Goal: Task Accomplishment & Management: Use online tool/utility

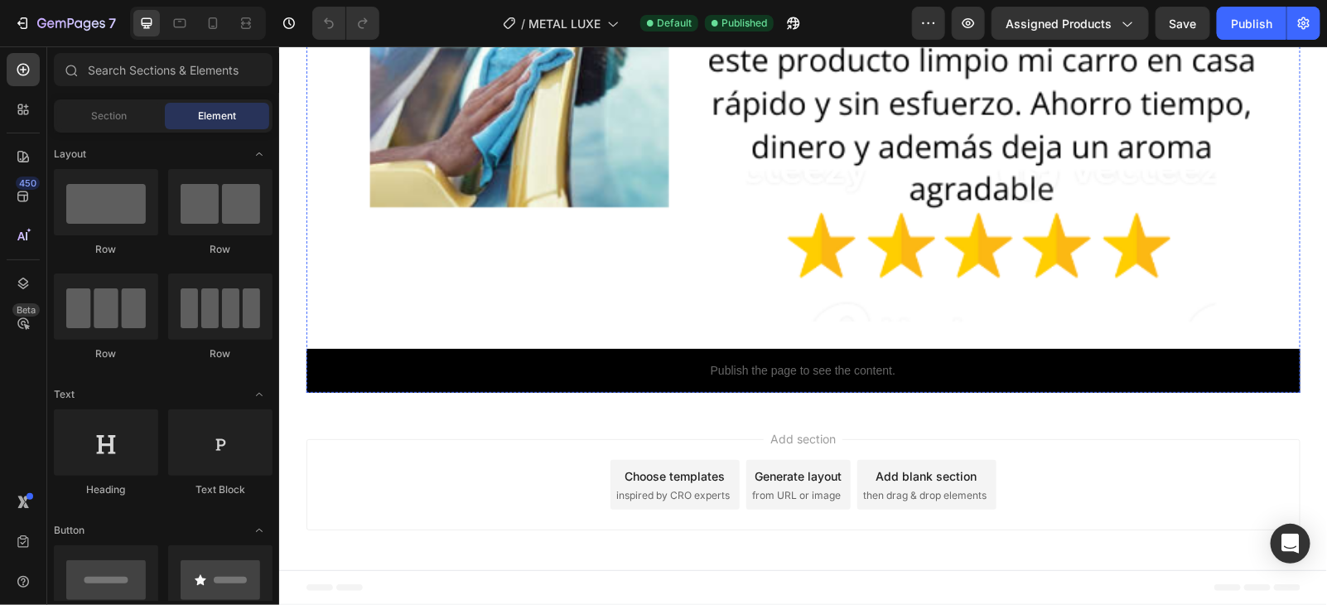
scroll to position [13906, 0]
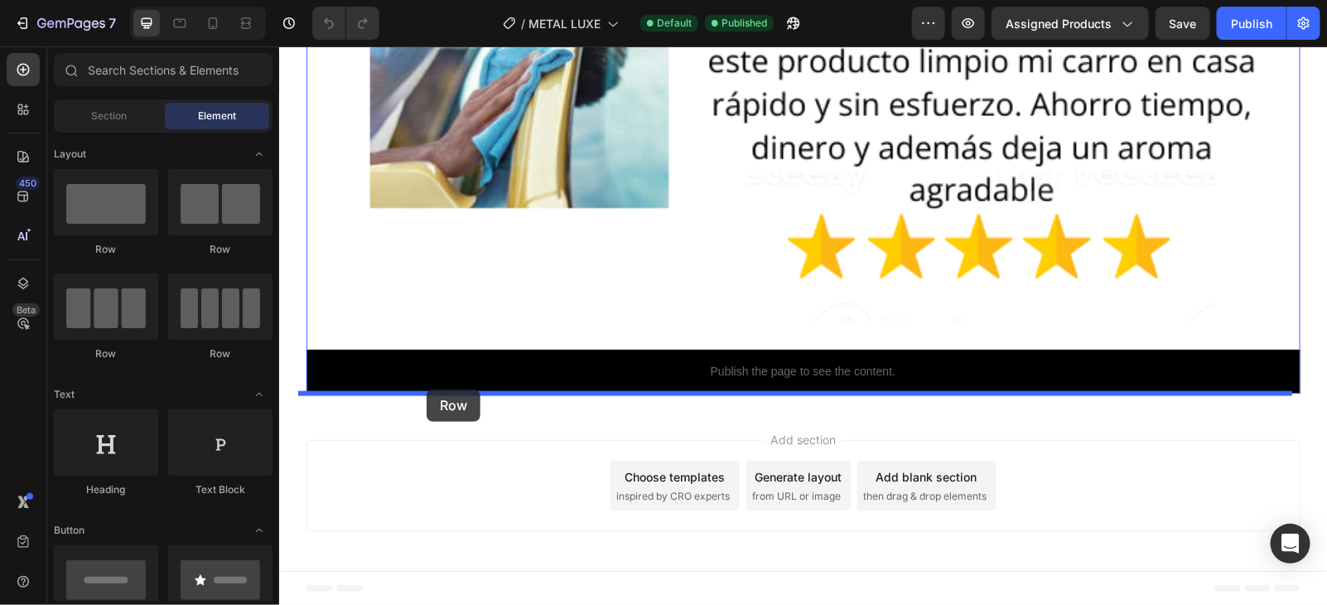
drag, startPoint x: 394, startPoint y: 249, endPoint x: 427, endPoint y: 389, distance: 143.7
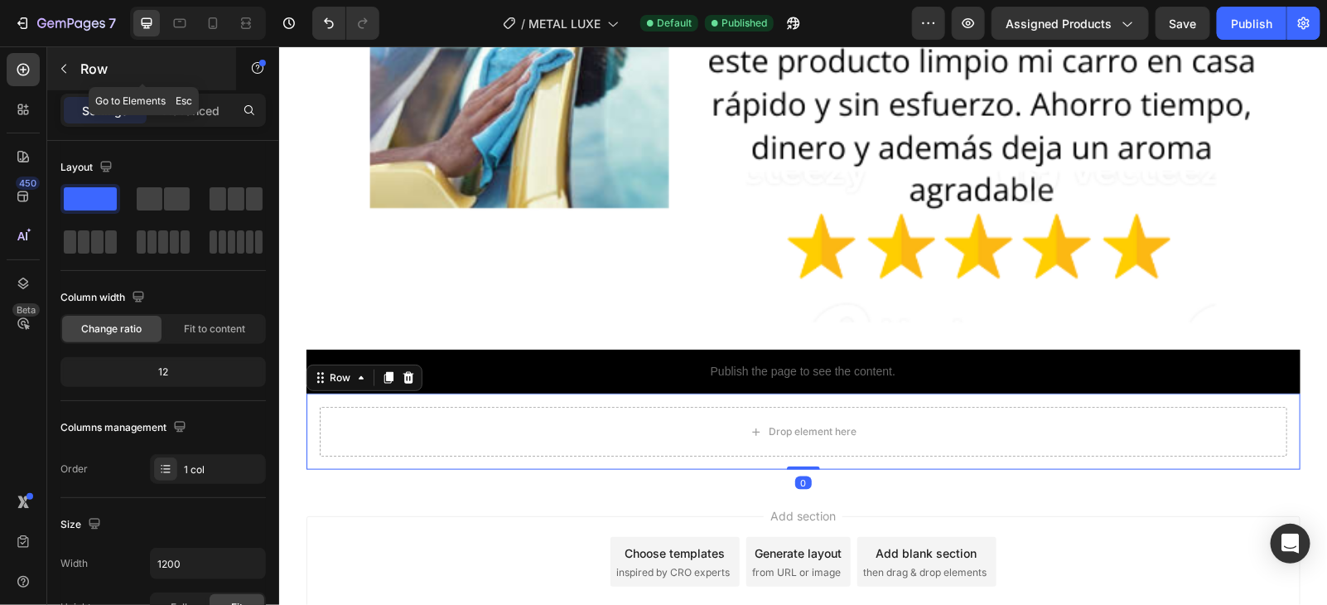
click at [80, 82] on div "Row" at bounding box center [141, 68] width 189 height 43
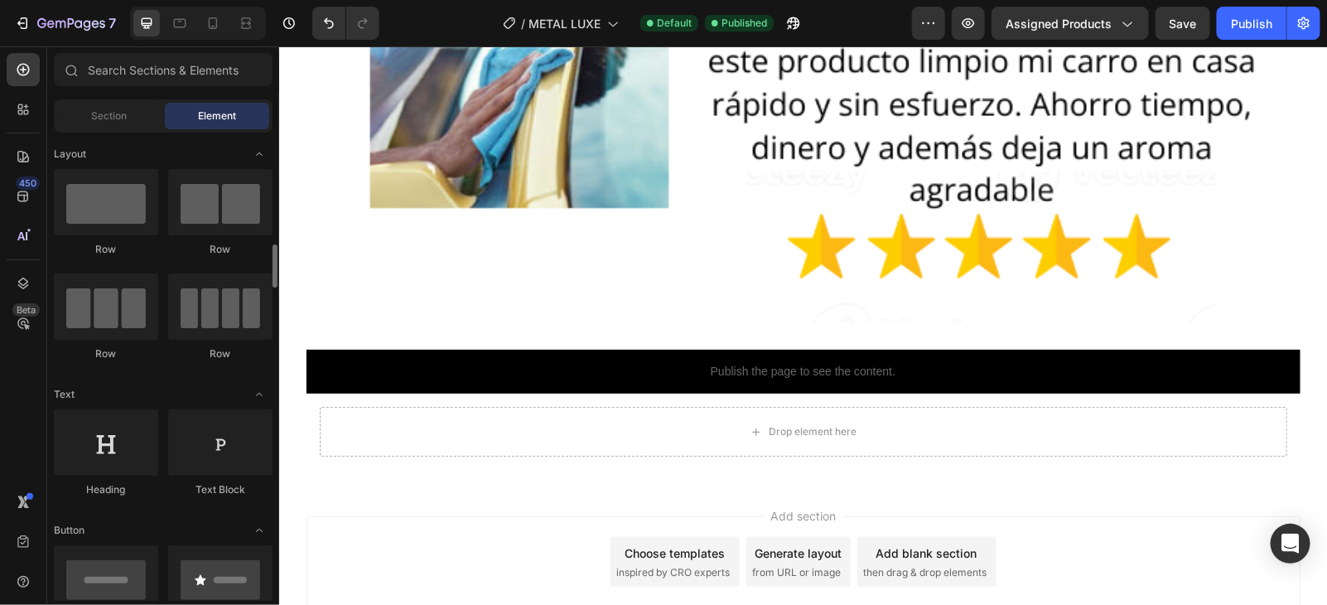
scroll to position [311, 0]
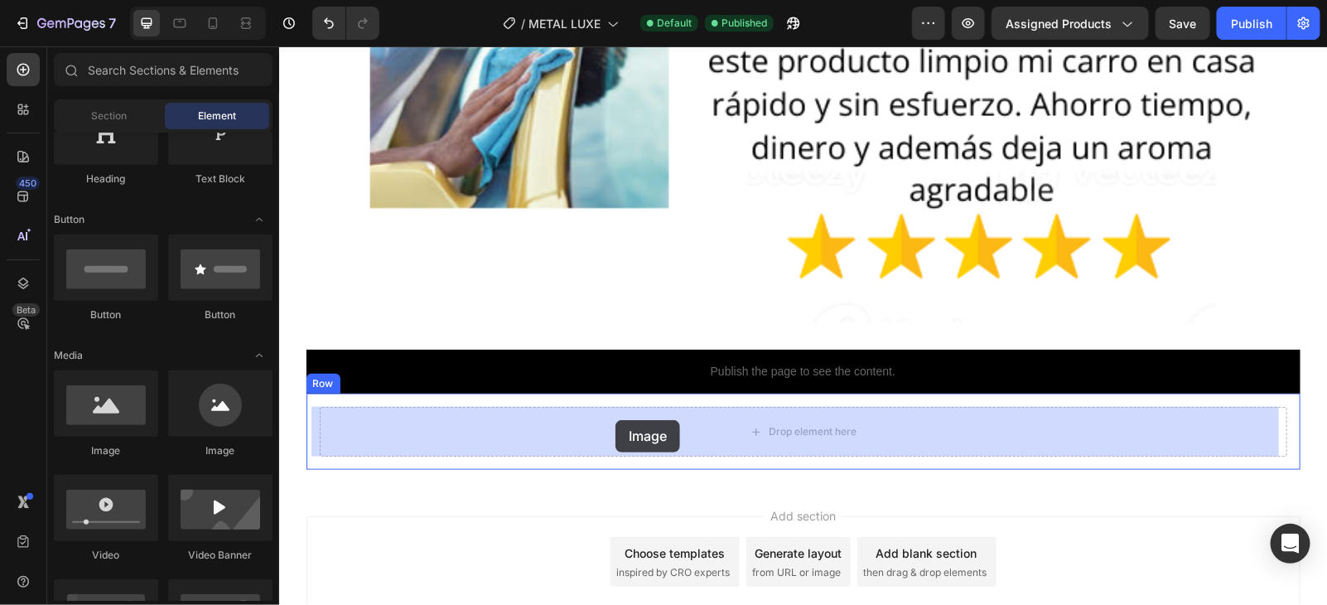
drag, startPoint x: 384, startPoint y: 469, endPoint x: 615, endPoint y: 419, distance: 236.5
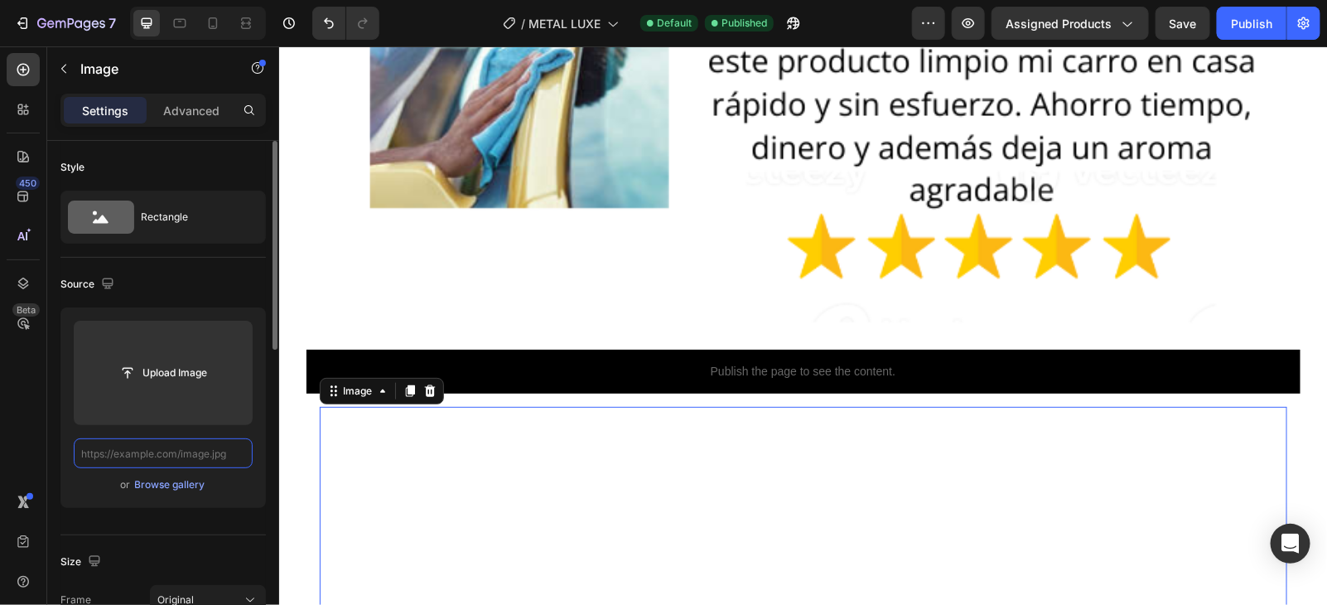
scroll to position [0, 0]
paste input "[URL][DOMAIN_NAME]"
type input "[URL][DOMAIN_NAME]"
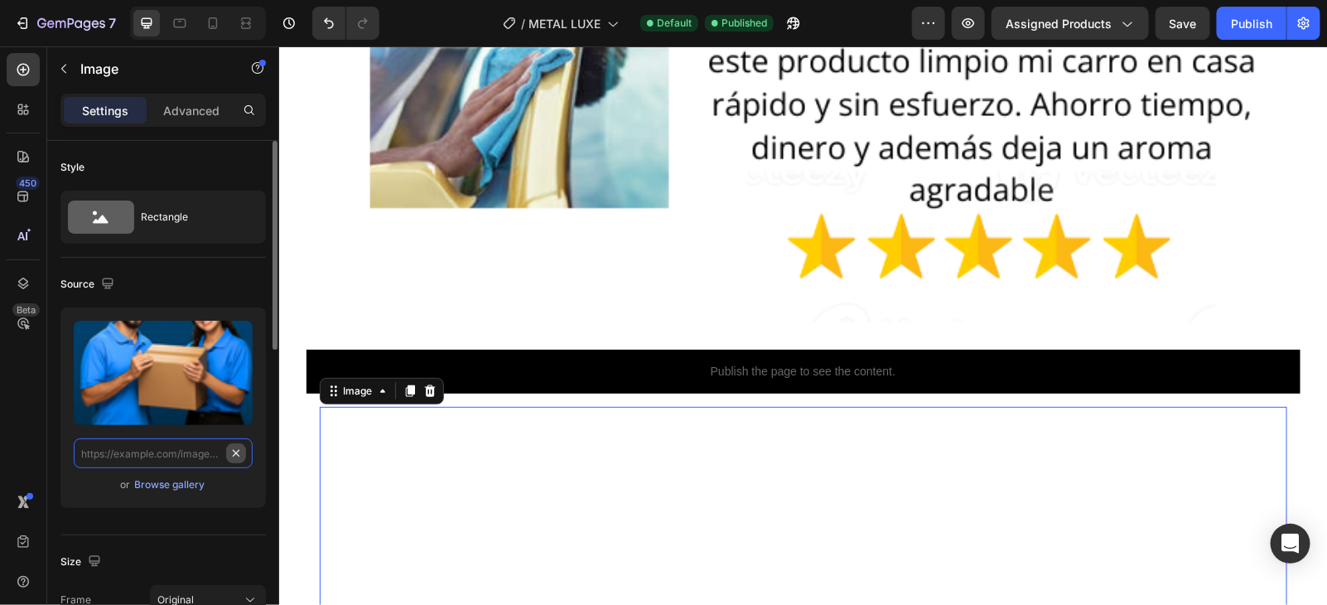
paste input "[URL][DOMAIN_NAME]"
type input "[URL][DOMAIN_NAME]"
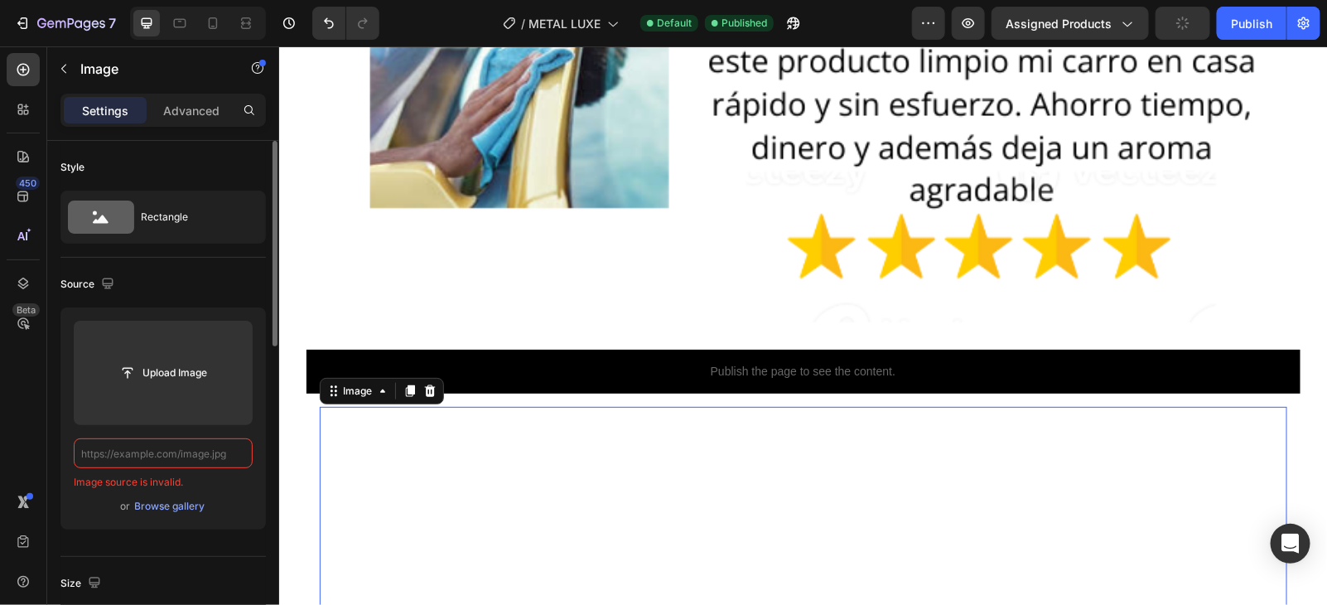
scroll to position [0, 0]
paste input "[URL][DOMAIN_NAME]"
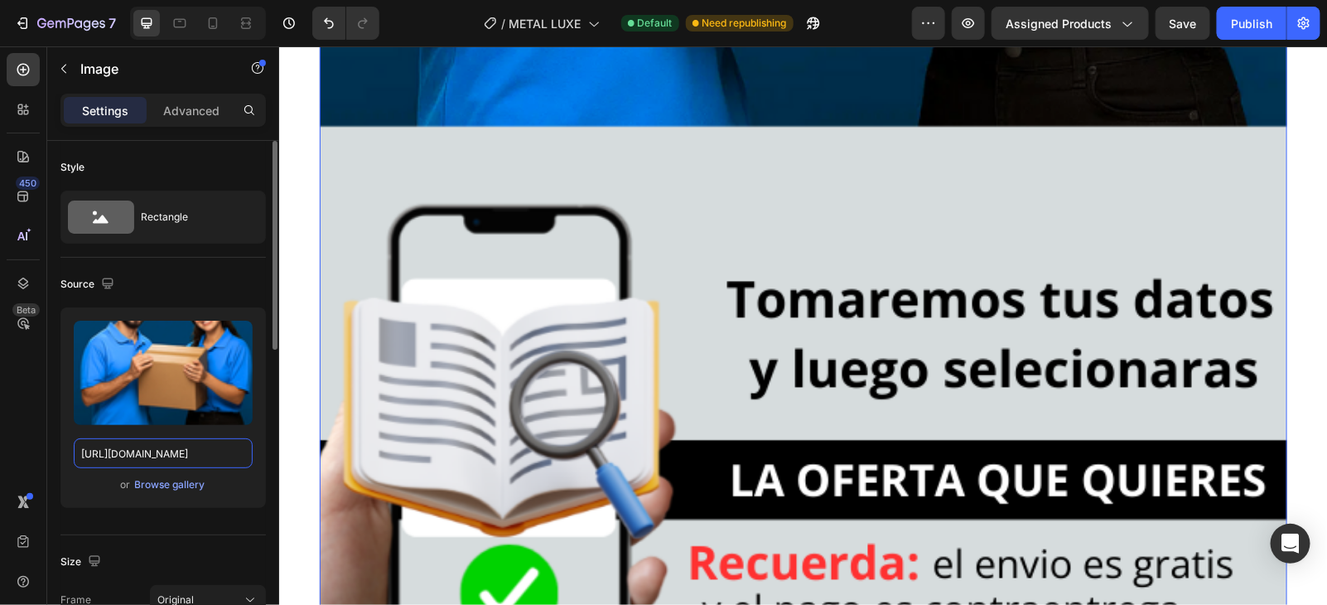
scroll to position [15865, 0]
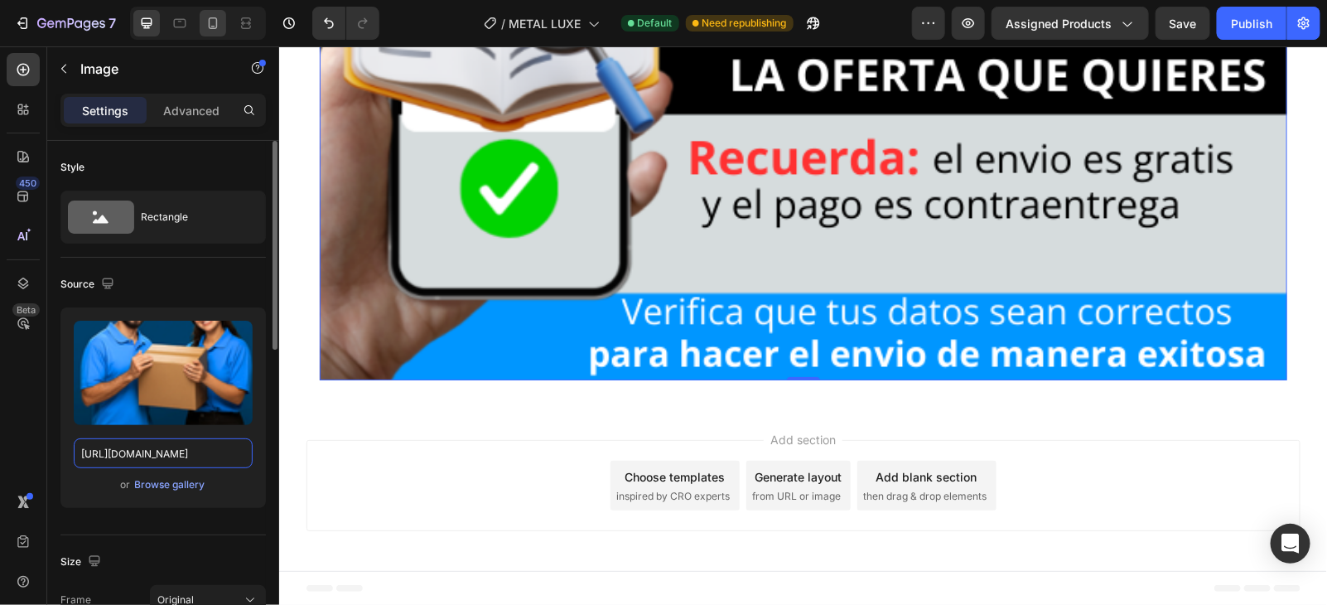
type input "[URL][DOMAIN_NAME]"
click at [209, 27] on icon at bounding box center [213, 23] width 9 height 12
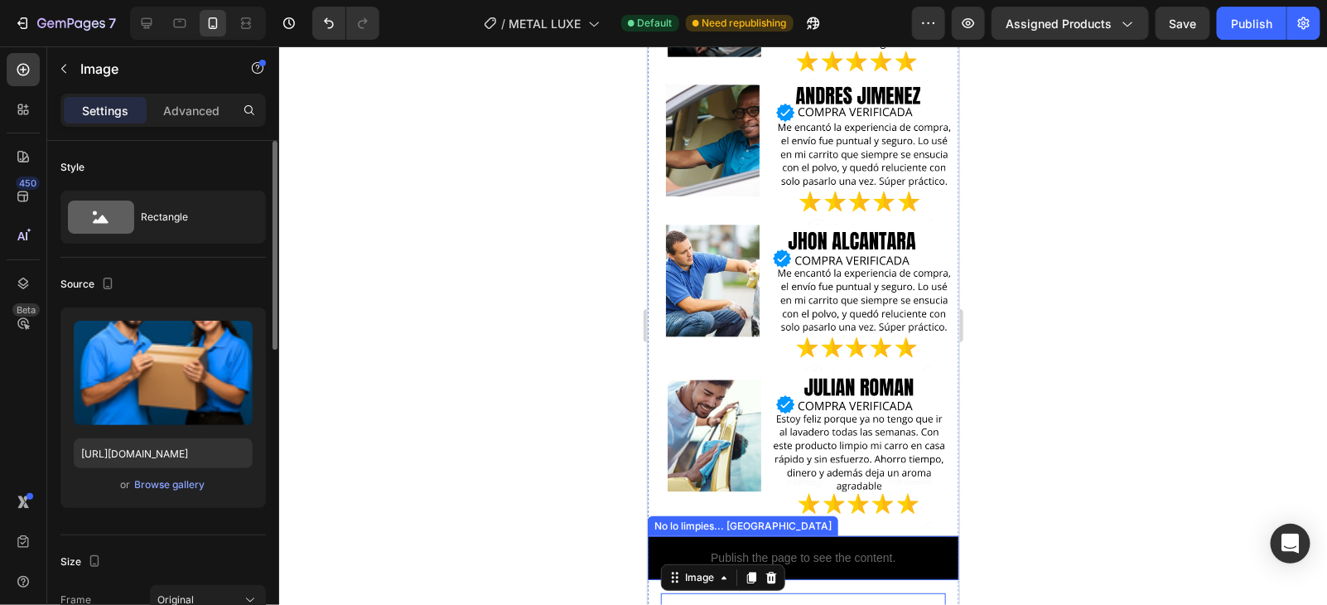
scroll to position [7105, 0]
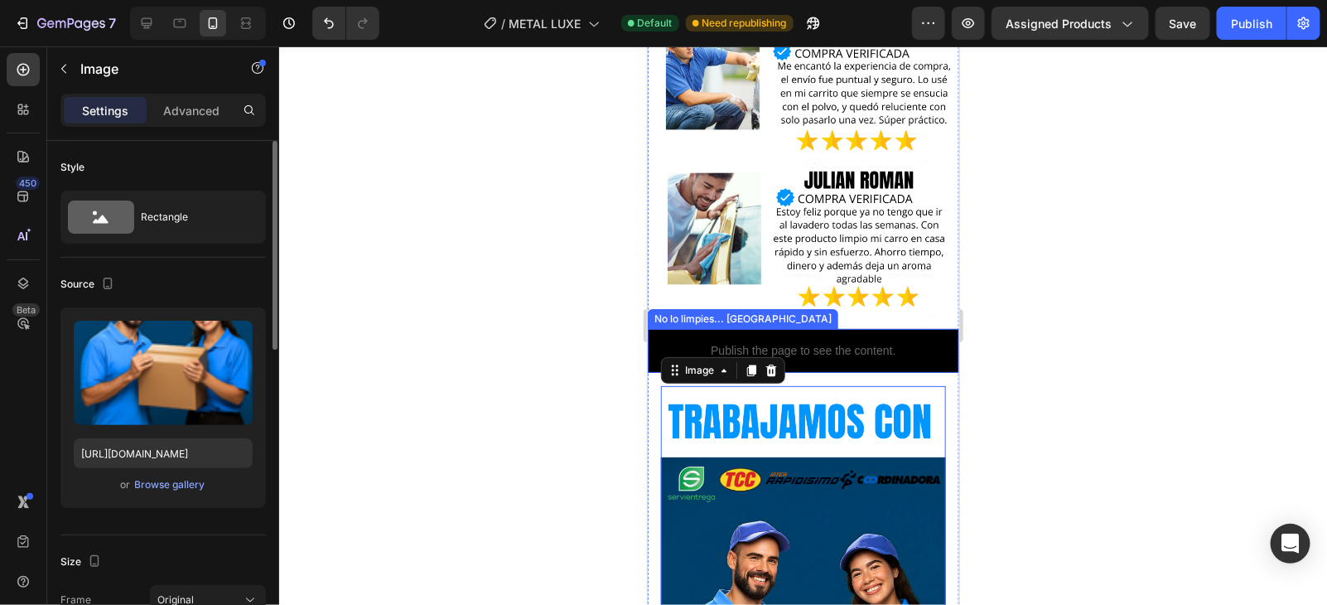
click at [907, 341] on p "Publish the page to see the content." at bounding box center [803, 349] width 312 height 17
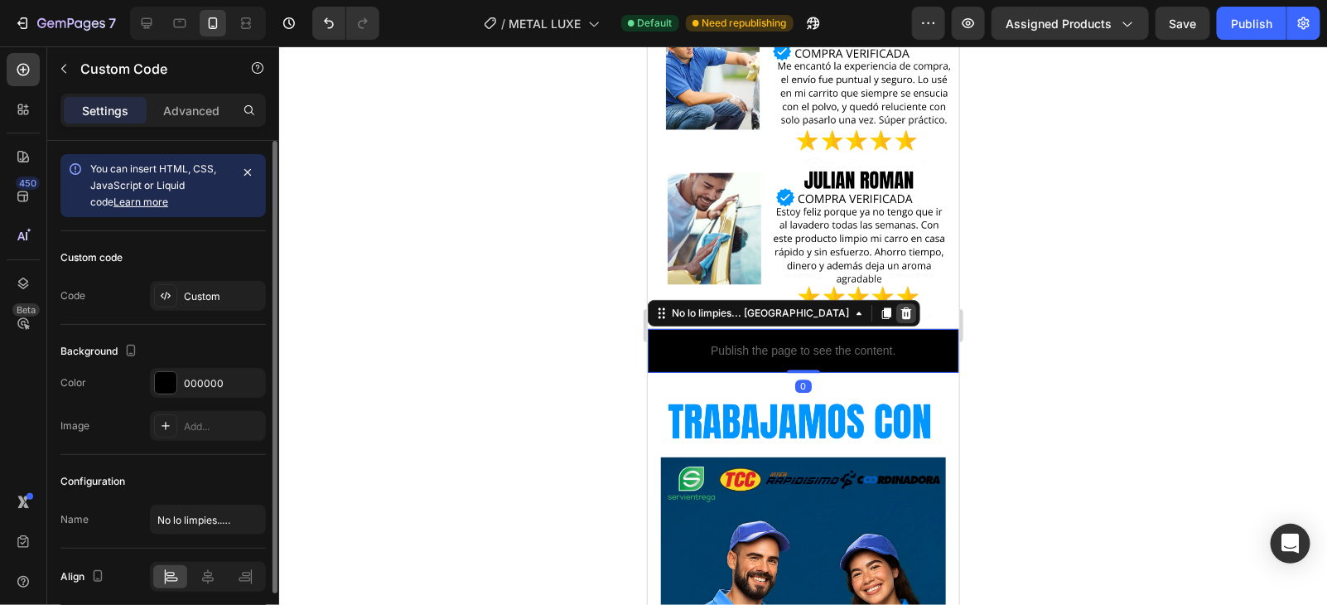
click at [901, 307] on icon at bounding box center [906, 313] width 11 height 12
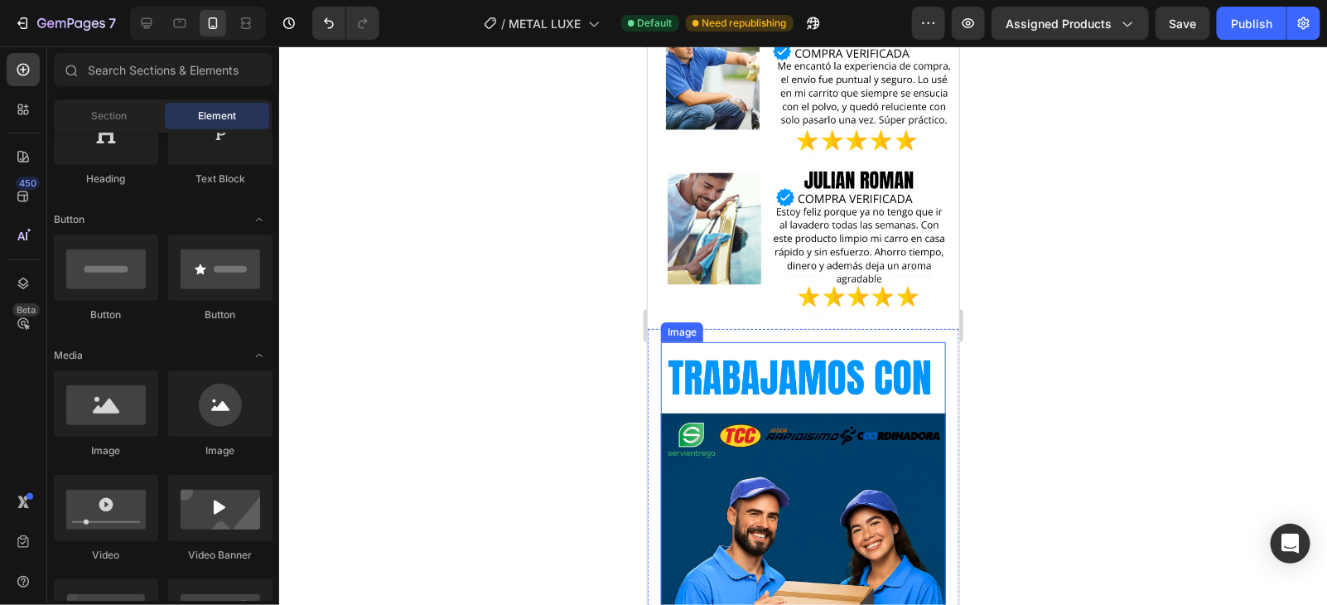
scroll to position [7475, 0]
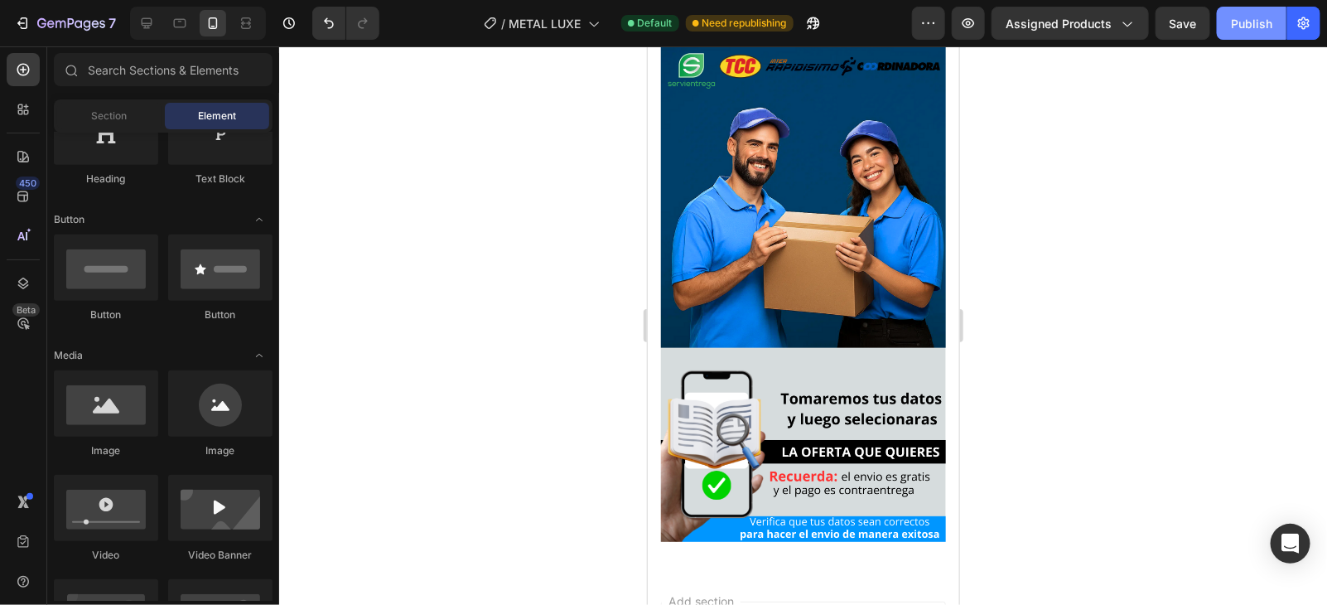
click at [1259, 20] on div "Publish" at bounding box center [1251, 23] width 41 height 17
click at [133, 24] on div at bounding box center [146, 23] width 27 height 27
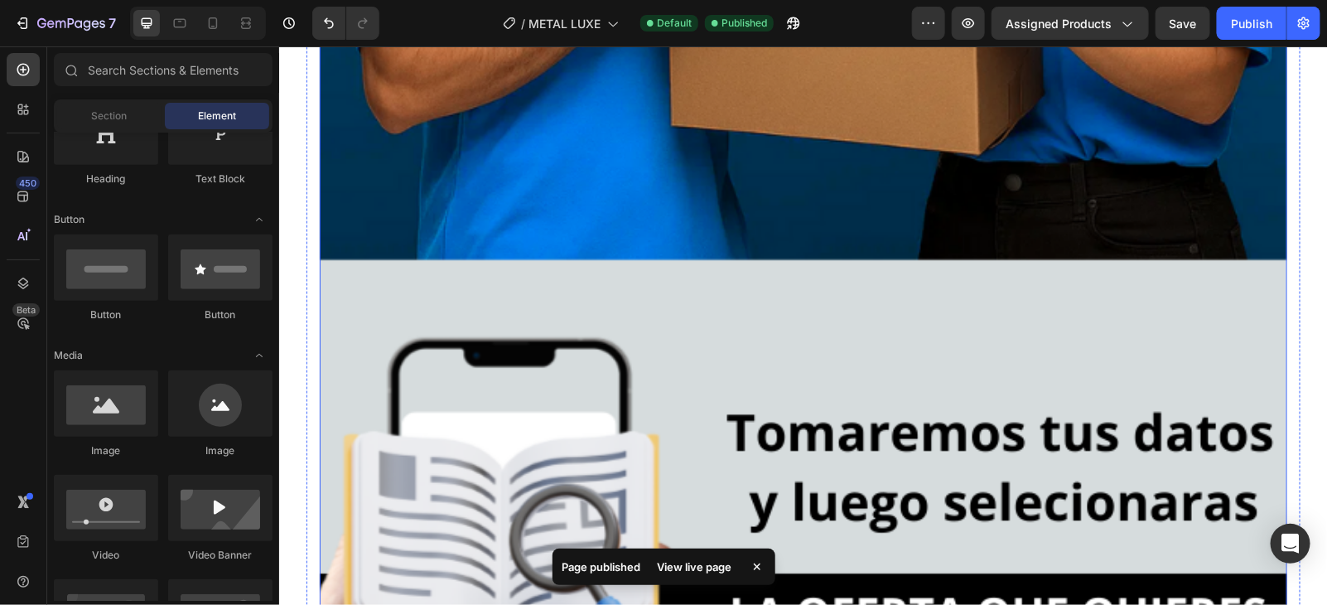
scroll to position [15697, 0]
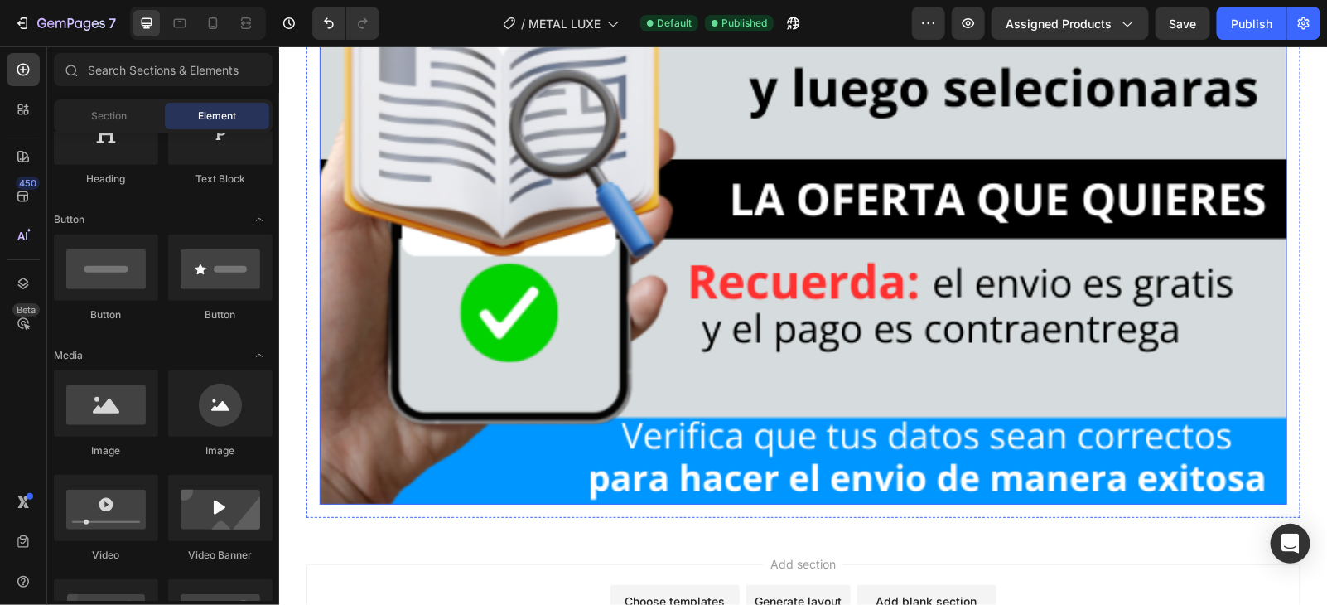
drag, startPoint x: 794, startPoint y: 365, endPoint x: 733, endPoint y: 366, distance: 60.5
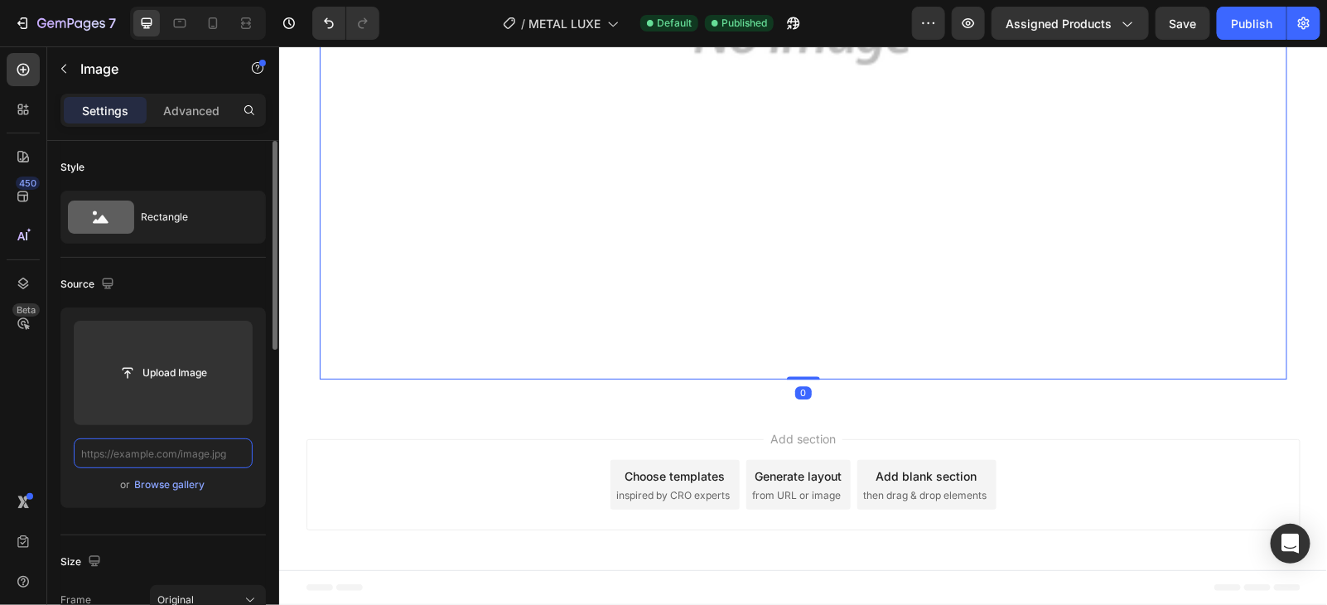
scroll to position [14857, 0]
paste input "[URL][DOMAIN_NAME]"
type input "[URL][DOMAIN_NAME]"
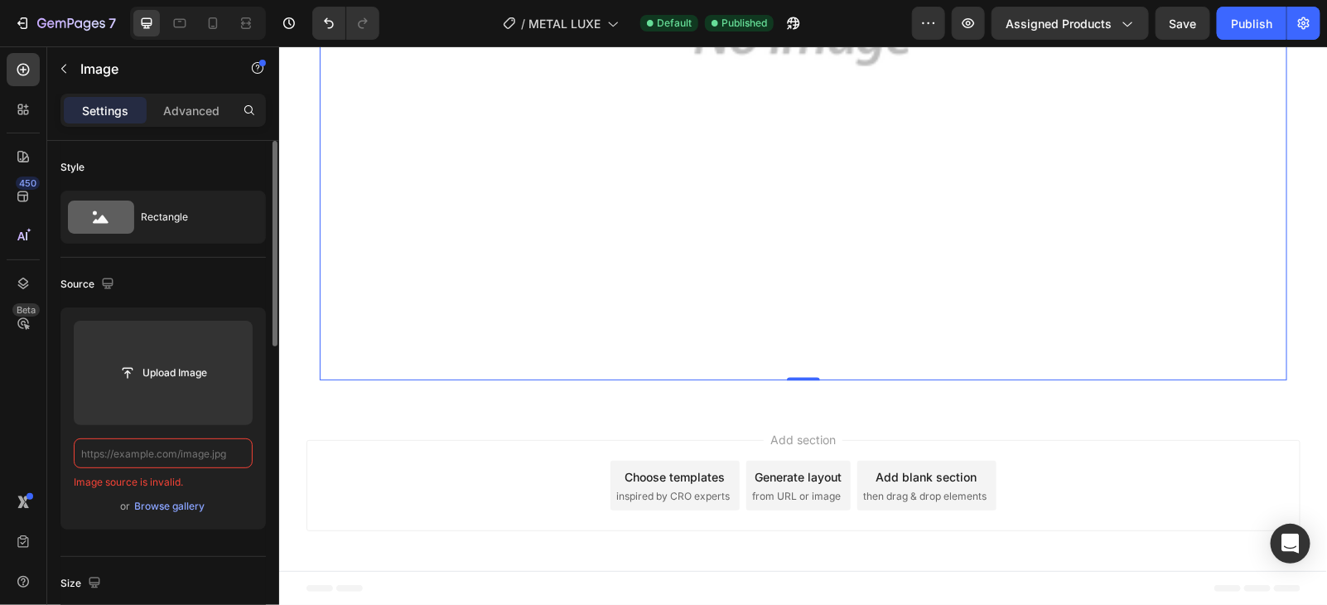
scroll to position [0, 0]
paste input "[URL][DOMAIN_NAME]"
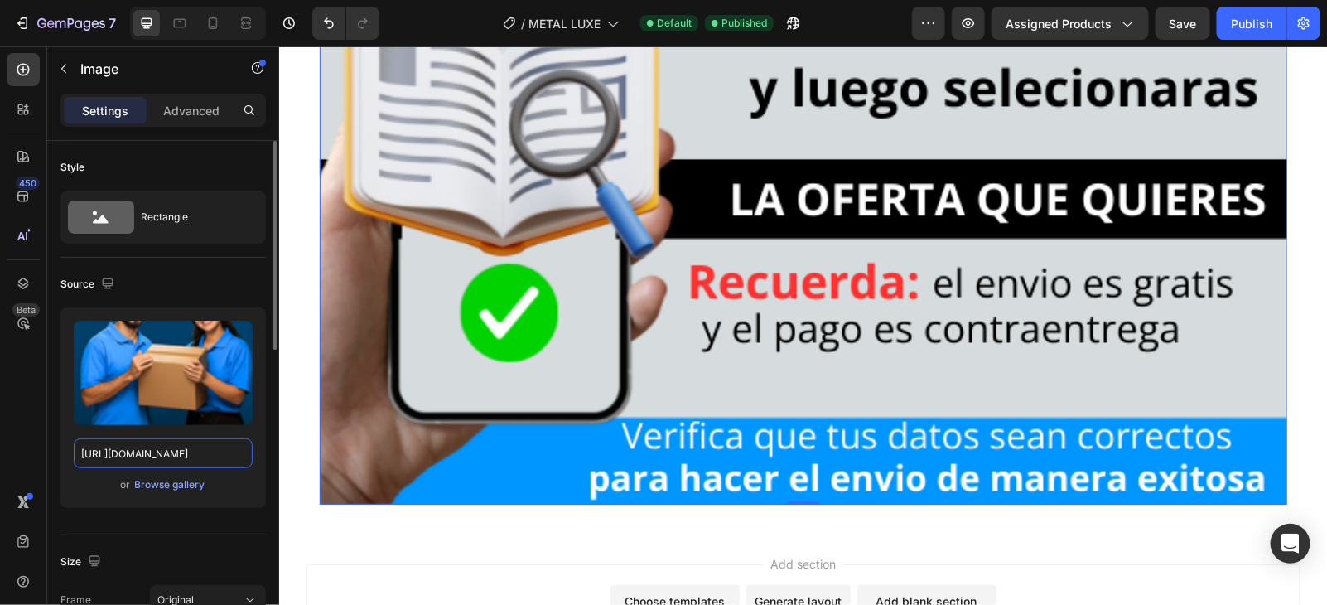
scroll to position [15593, 0]
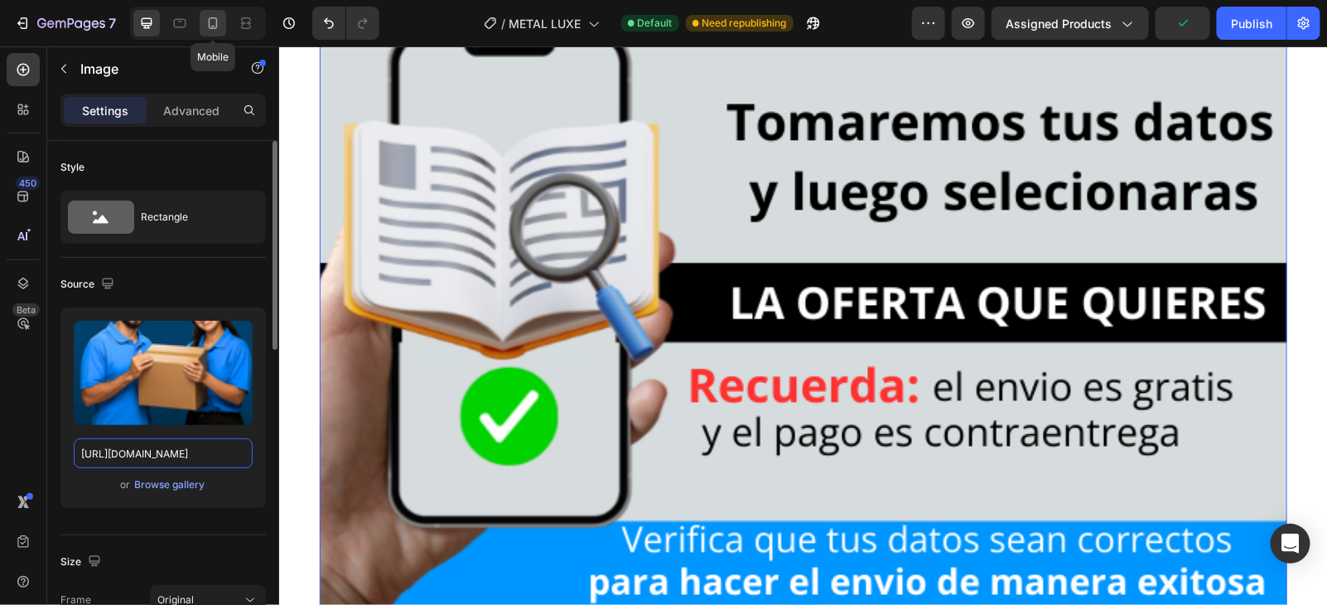
type input "[URL][DOMAIN_NAME]"
click at [220, 27] on icon at bounding box center [213, 23] width 17 height 17
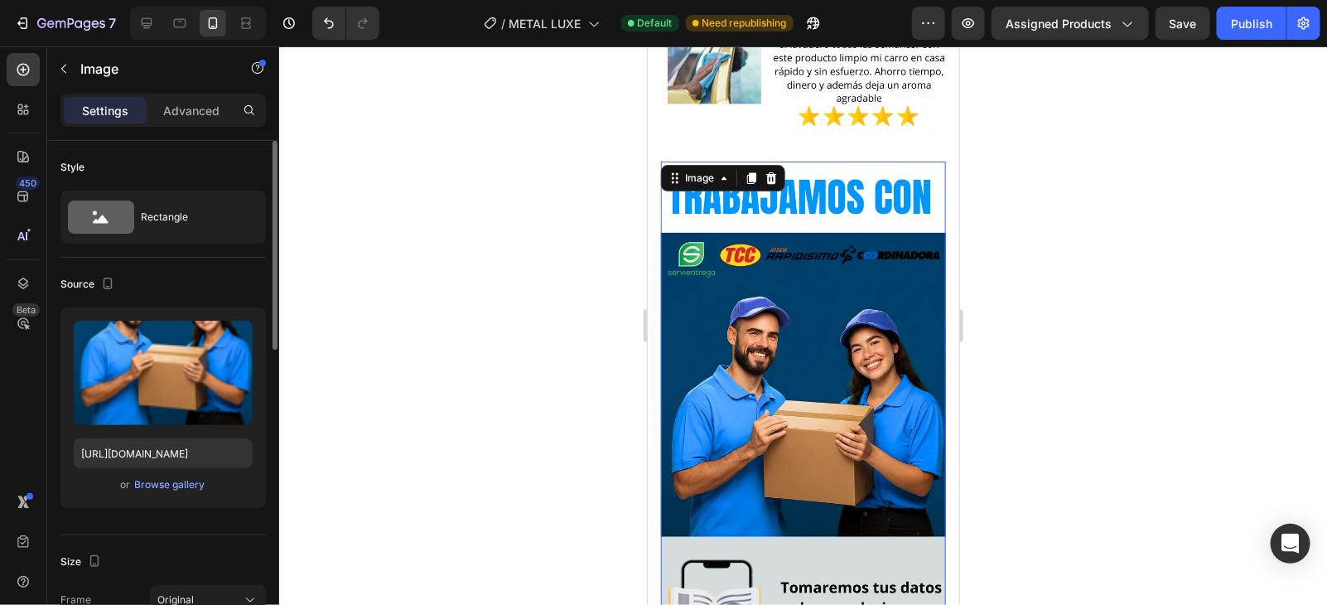
scroll to position [7182, 0]
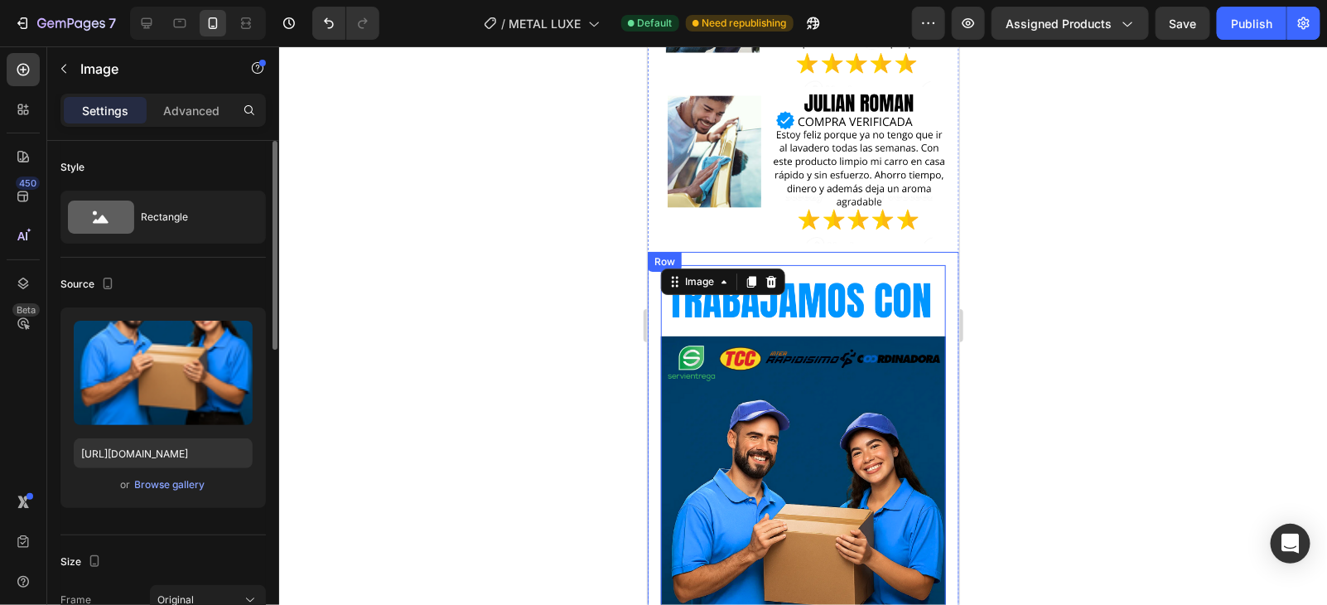
click at [885, 251] on div "Image 0 Row" at bounding box center [803, 549] width 312 height 596
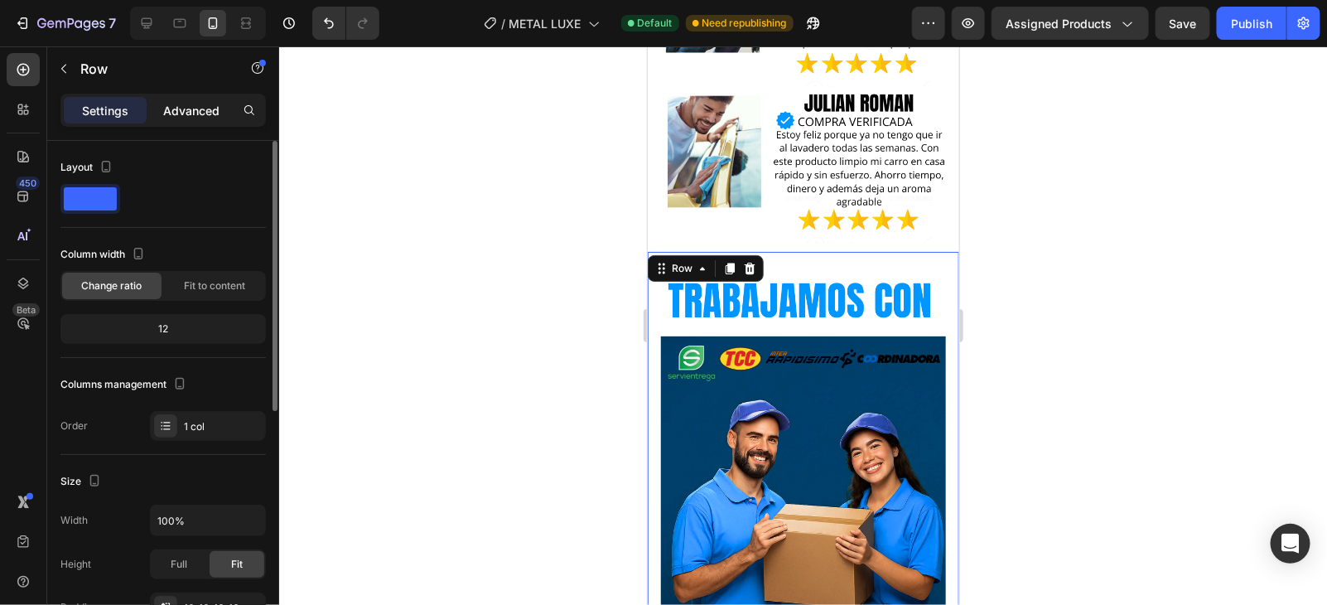
click at [218, 119] on div "Advanced" at bounding box center [191, 110] width 83 height 27
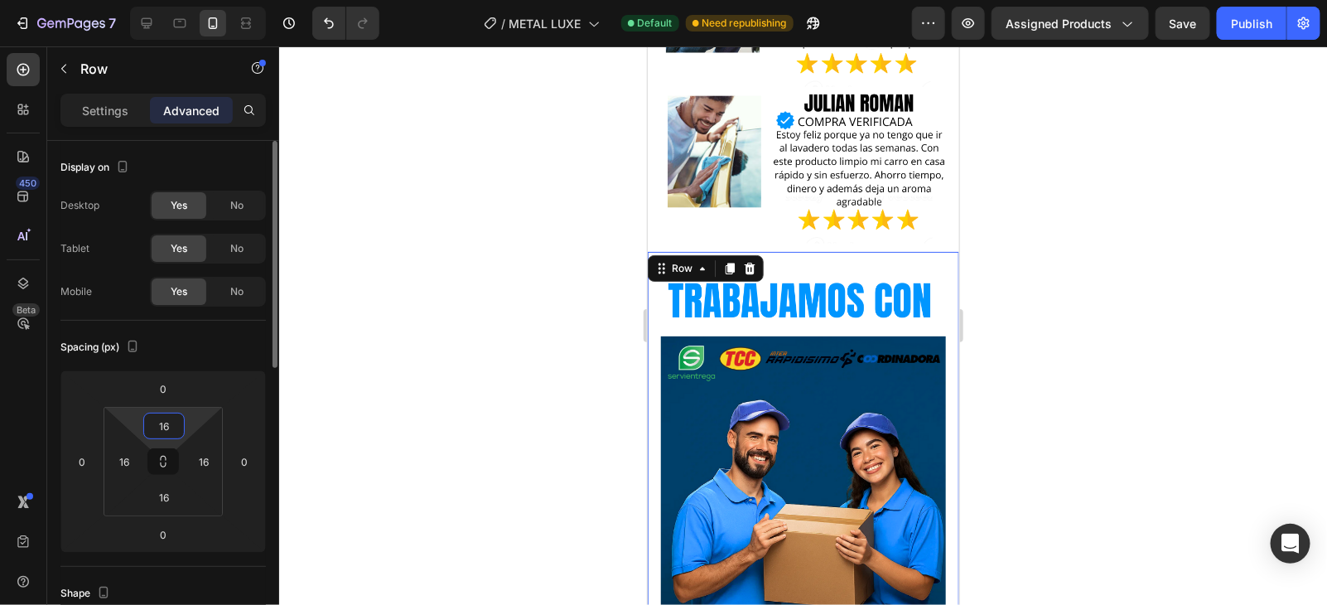
click at [163, 432] on input "16" at bounding box center [163, 425] width 33 height 25
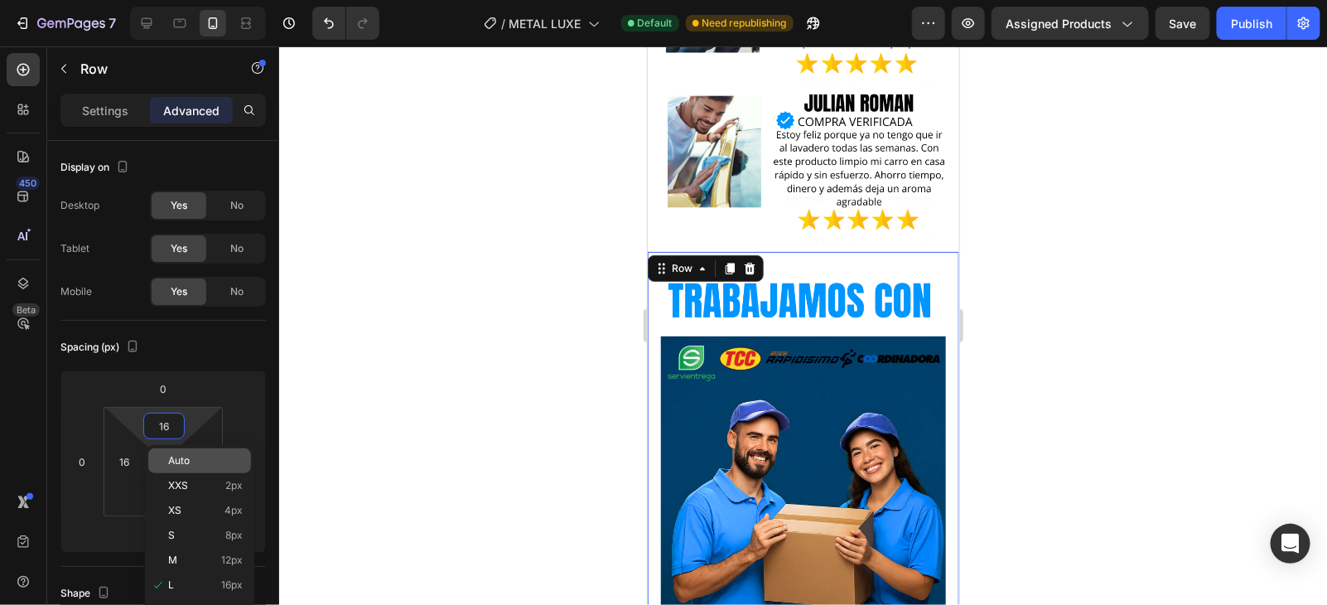
click at [175, 466] on span "Auto" at bounding box center [179, 461] width 22 height 12
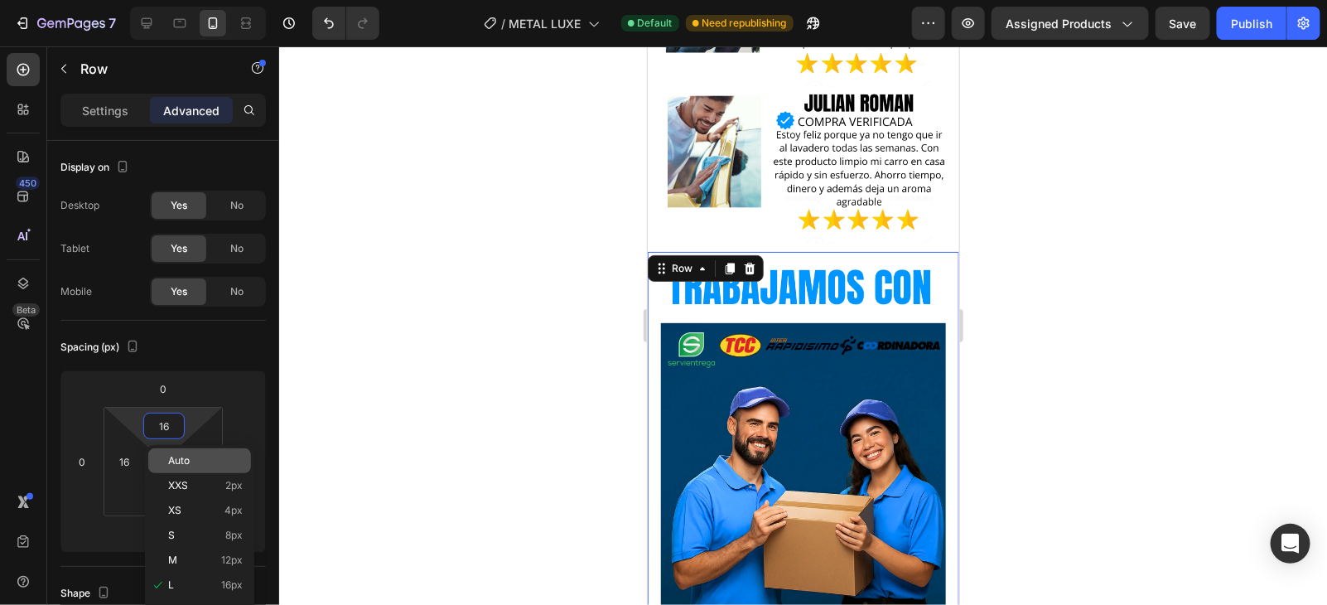
type input "Auto"
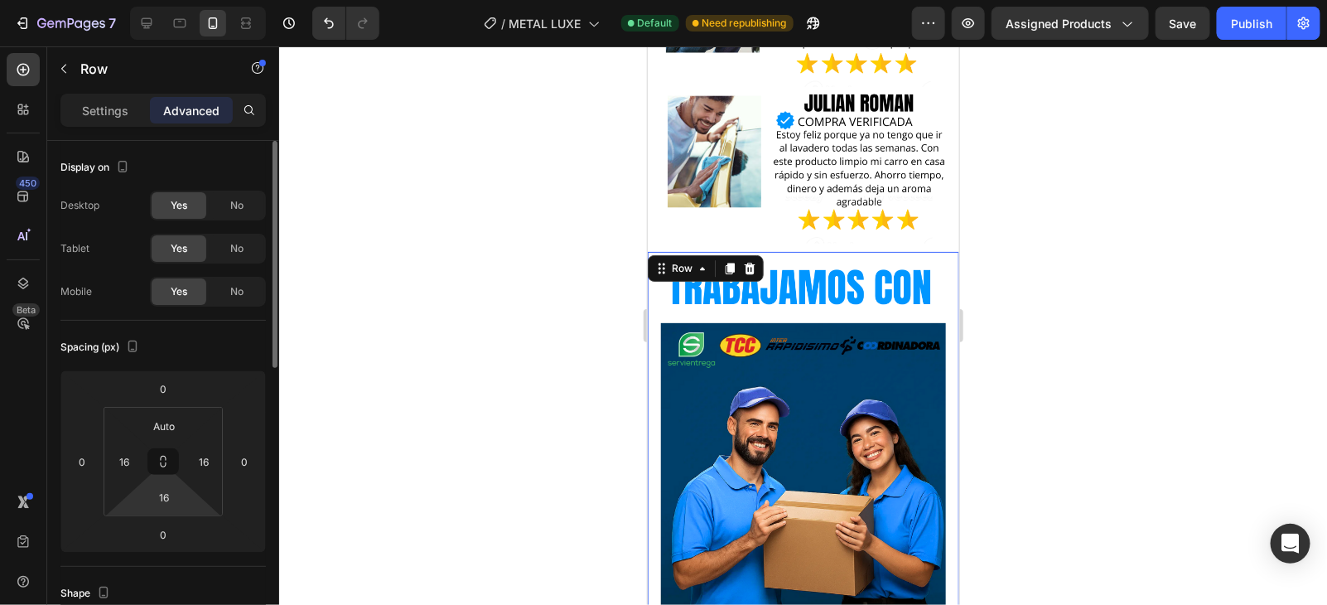
click at [167, 0] on html "7 / METAL LUXE Default Need republishing Preview Assigned Products Save Publish…" at bounding box center [663, 0] width 1327 height 0
click at [174, 506] on div "14" at bounding box center [163, 497] width 41 height 27
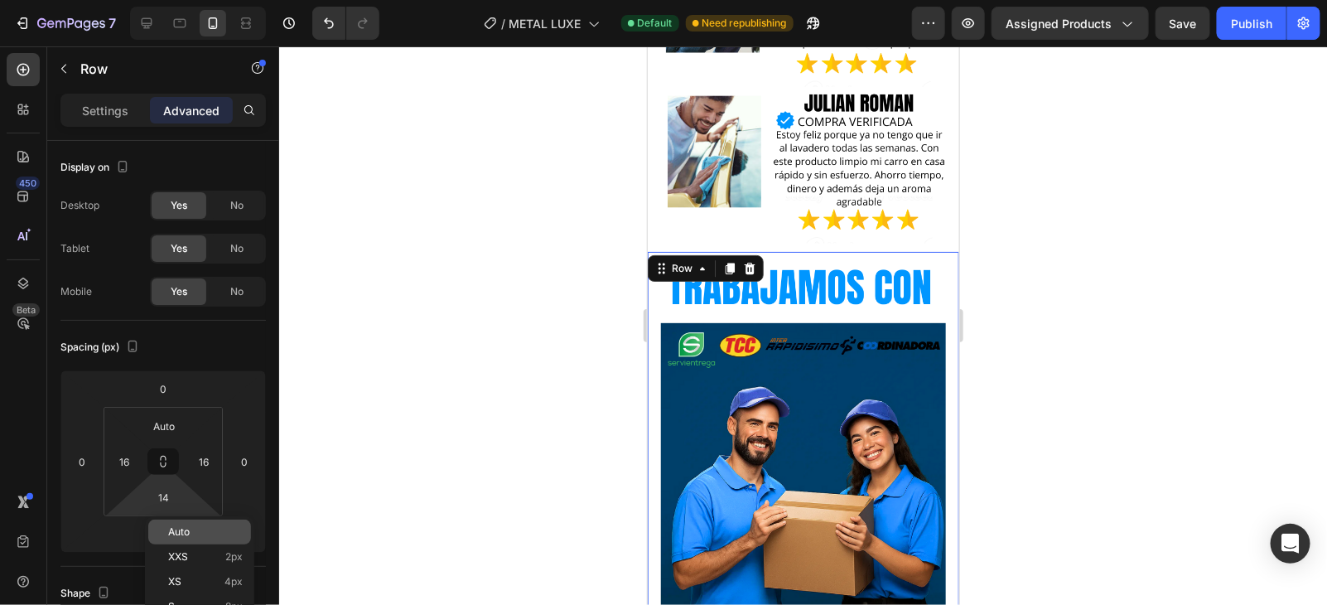
click at [178, 529] on span "Auto" at bounding box center [179, 532] width 22 height 12
type input "Auto"
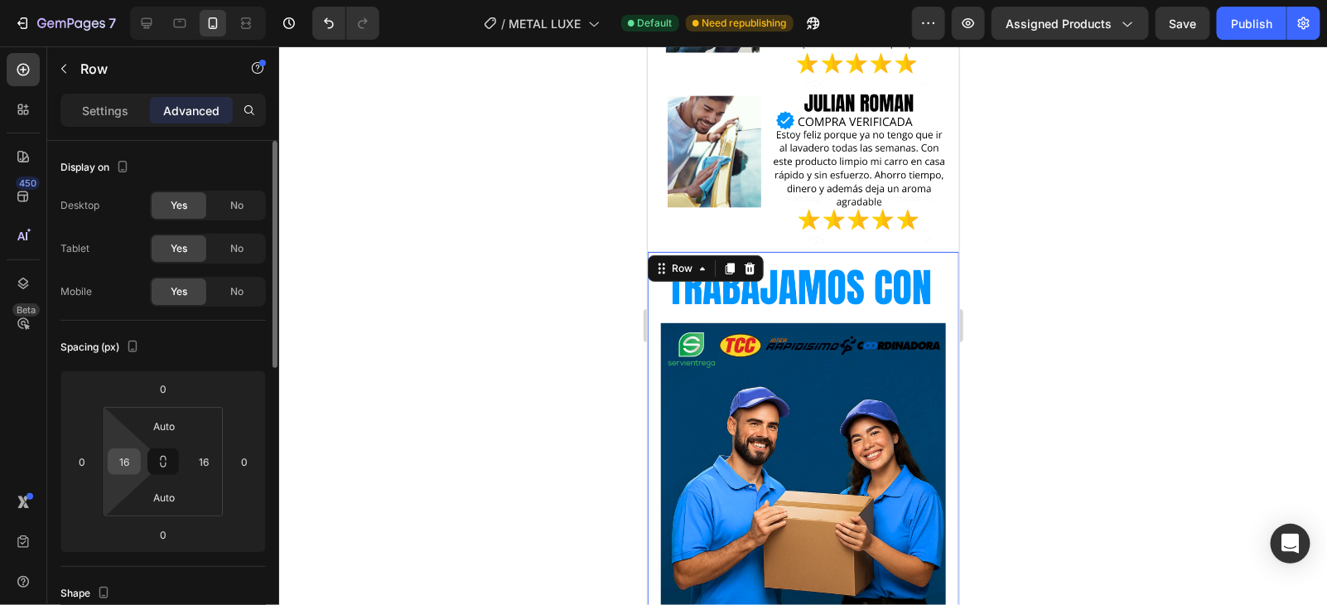
click at [137, 466] on div "16" at bounding box center [124, 461] width 33 height 27
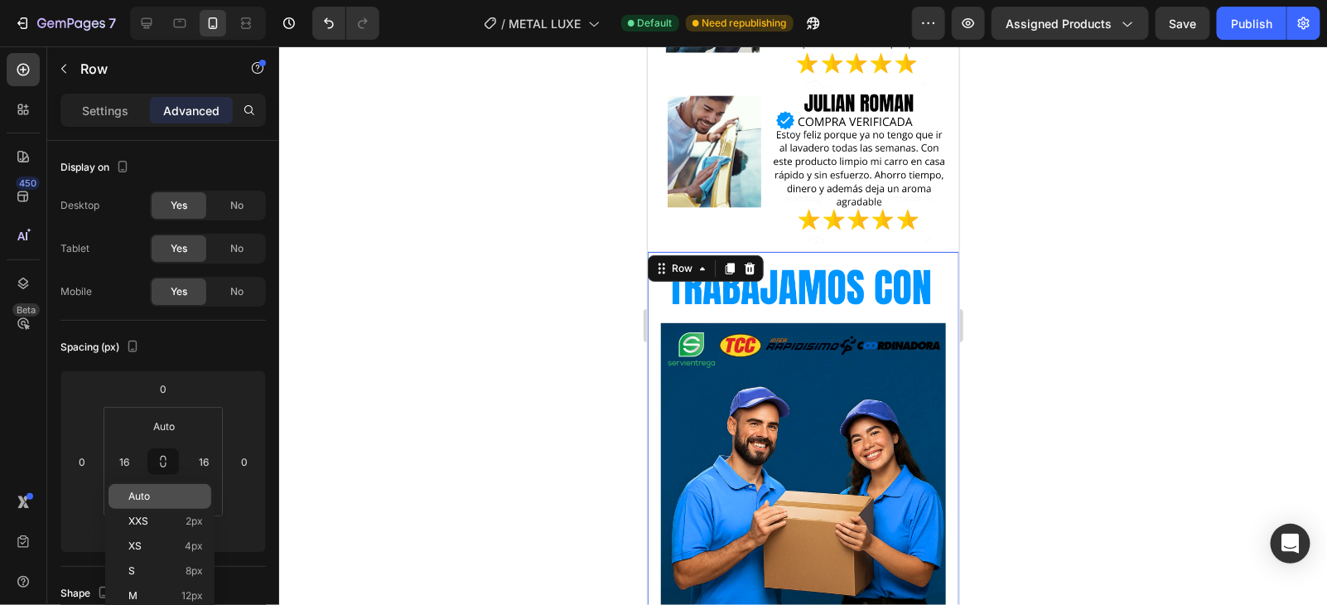
click at [156, 497] on p "Auto" at bounding box center [165, 497] width 75 height 12
type input "Auto"
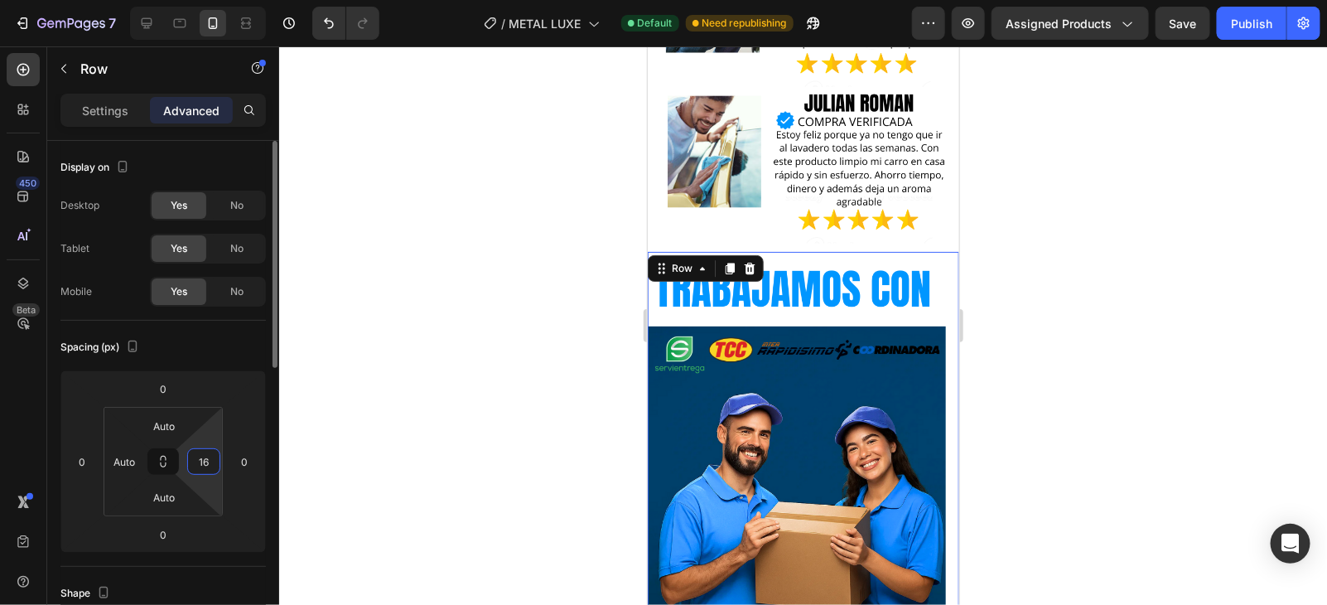
click at [193, 463] on input "16" at bounding box center [203, 461] width 25 height 25
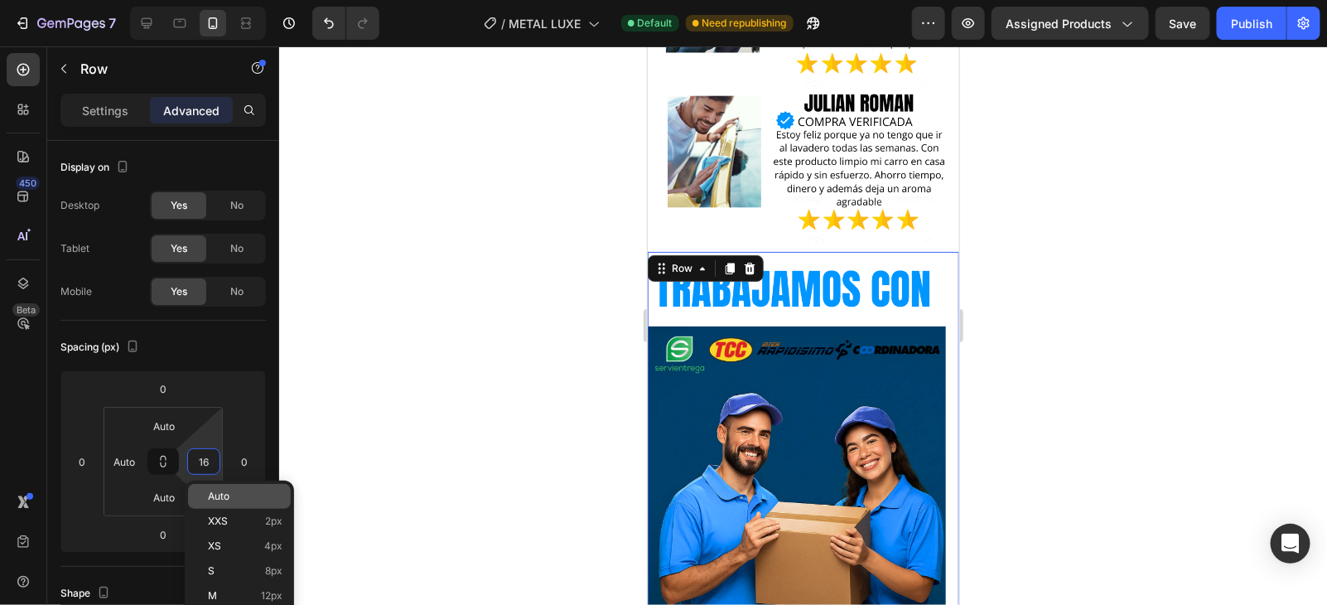
click at [203, 496] on div "Auto" at bounding box center [239, 496] width 103 height 25
type input "Auto"
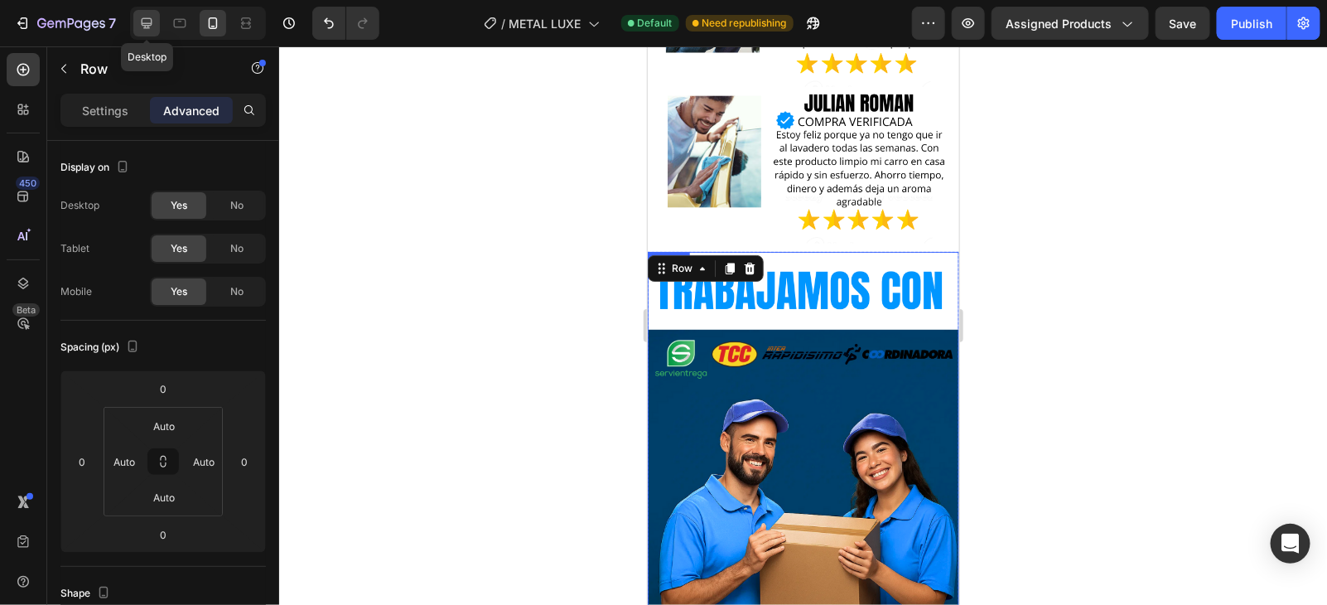
click at [133, 35] on div at bounding box center [146, 23] width 27 height 27
type input "16"
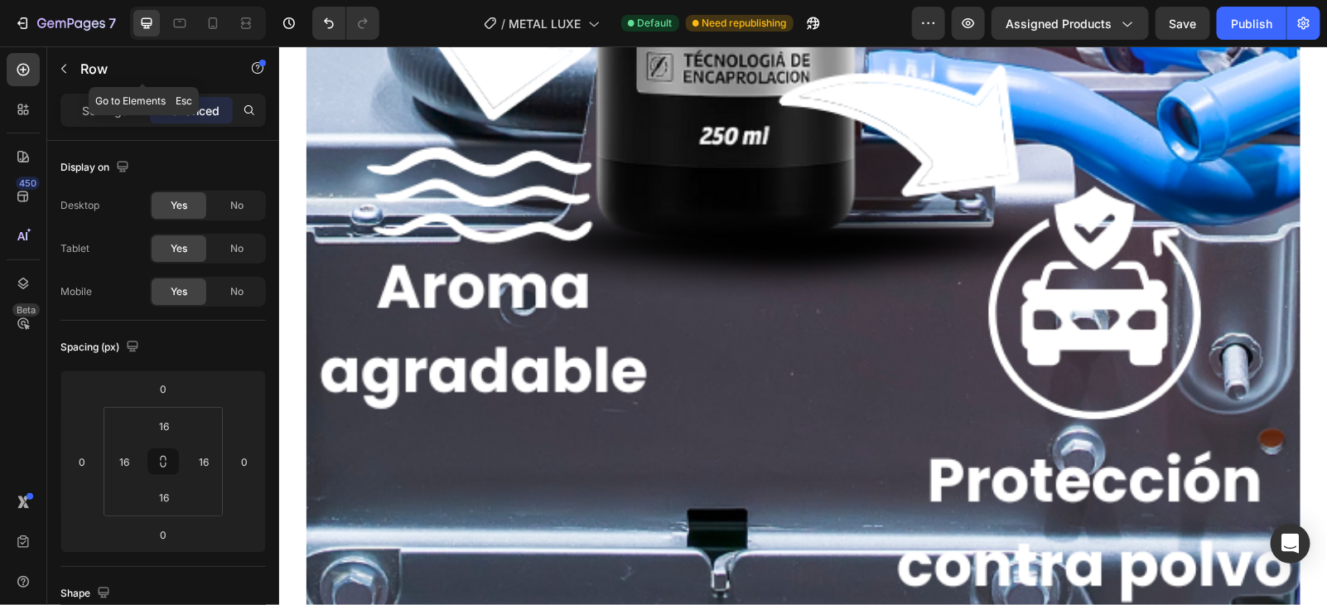
scroll to position [14152, 0]
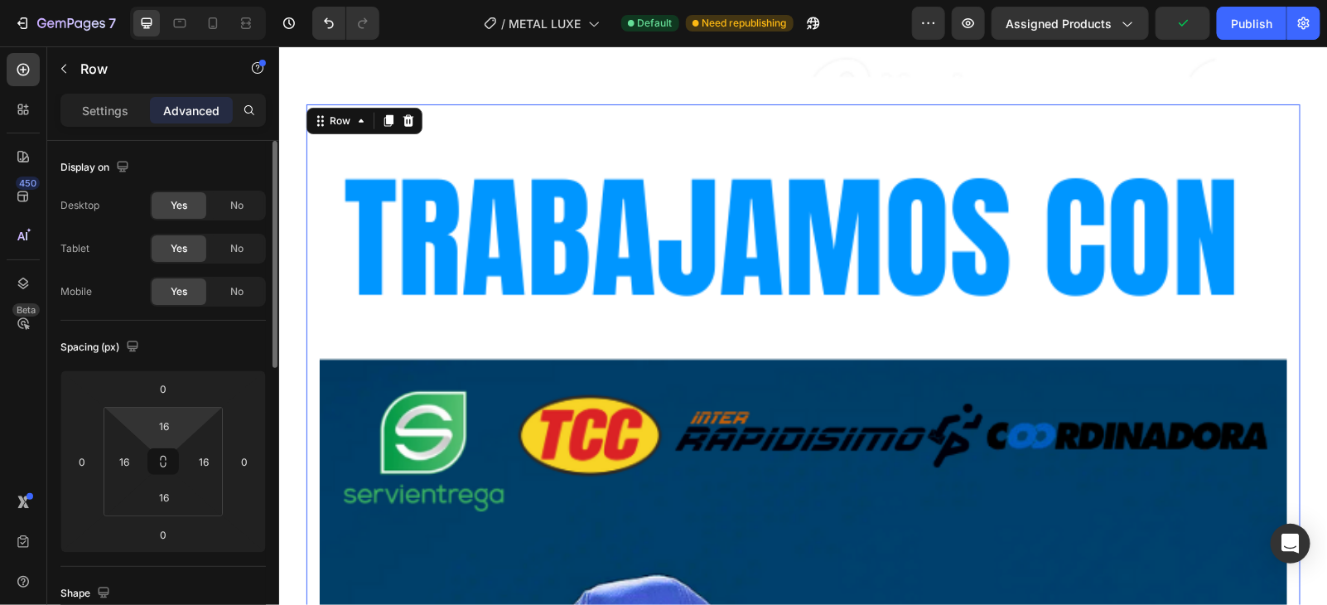
click at [187, 0] on html "7 / METAL LUXE Default Need republishing Preview Assigned Products Publish 450 …" at bounding box center [663, 0] width 1327 height 0
click at [180, 429] on input "16" at bounding box center [163, 425] width 33 height 25
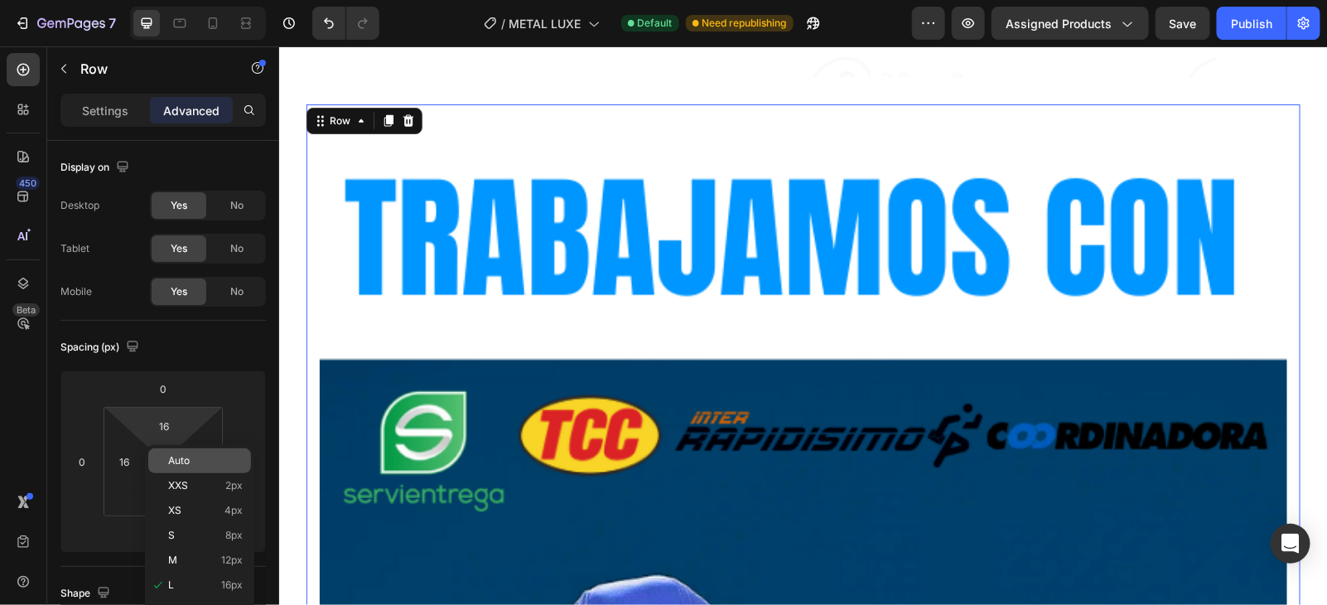
click at [178, 457] on span "Auto" at bounding box center [179, 461] width 22 height 12
type input "Auto"
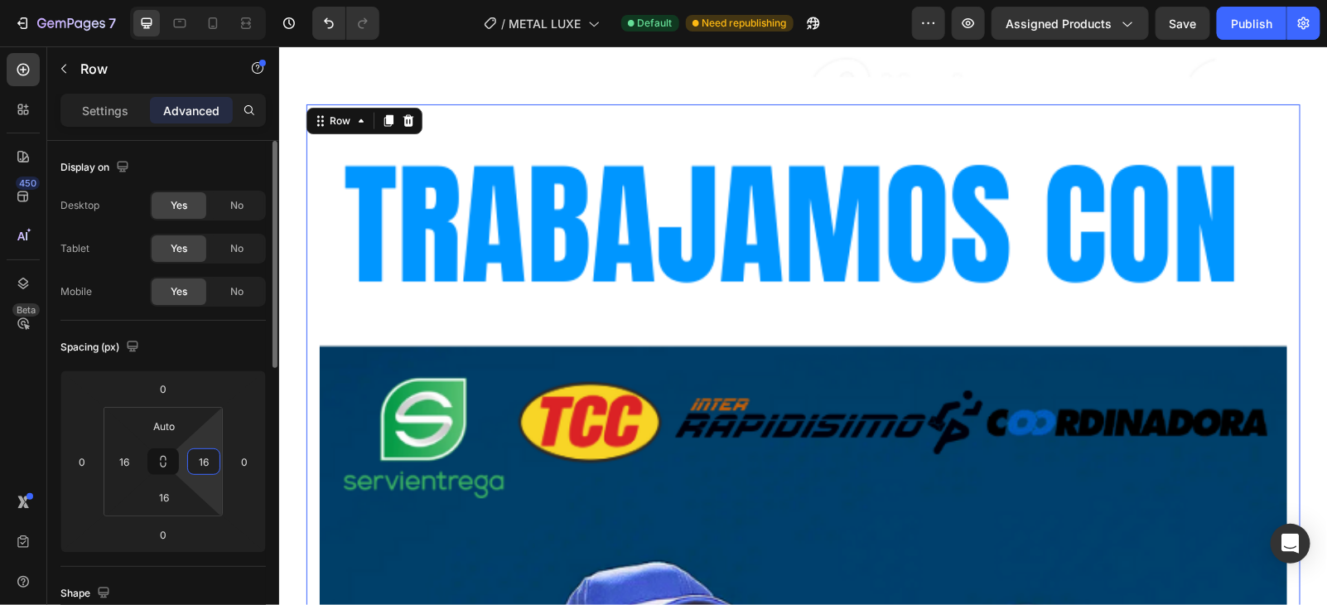
click at [193, 457] on input "16" at bounding box center [203, 461] width 25 height 25
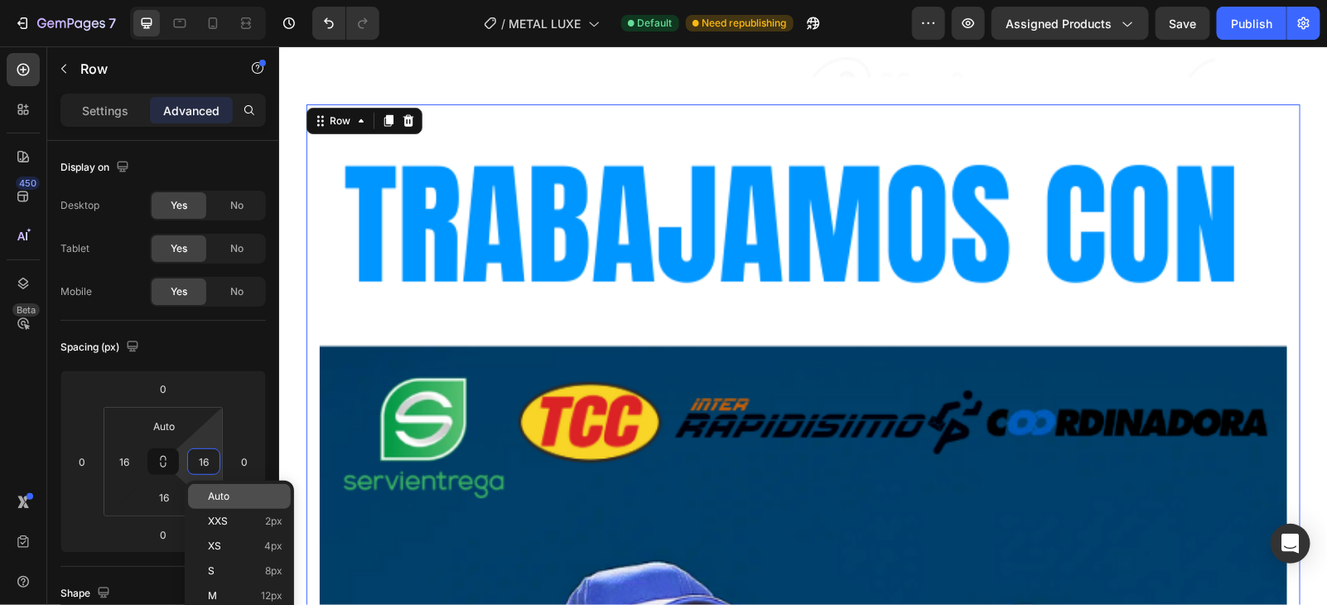
click at [210, 486] on div "Auto" at bounding box center [239, 496] width 103 height 25
type input "Auto"
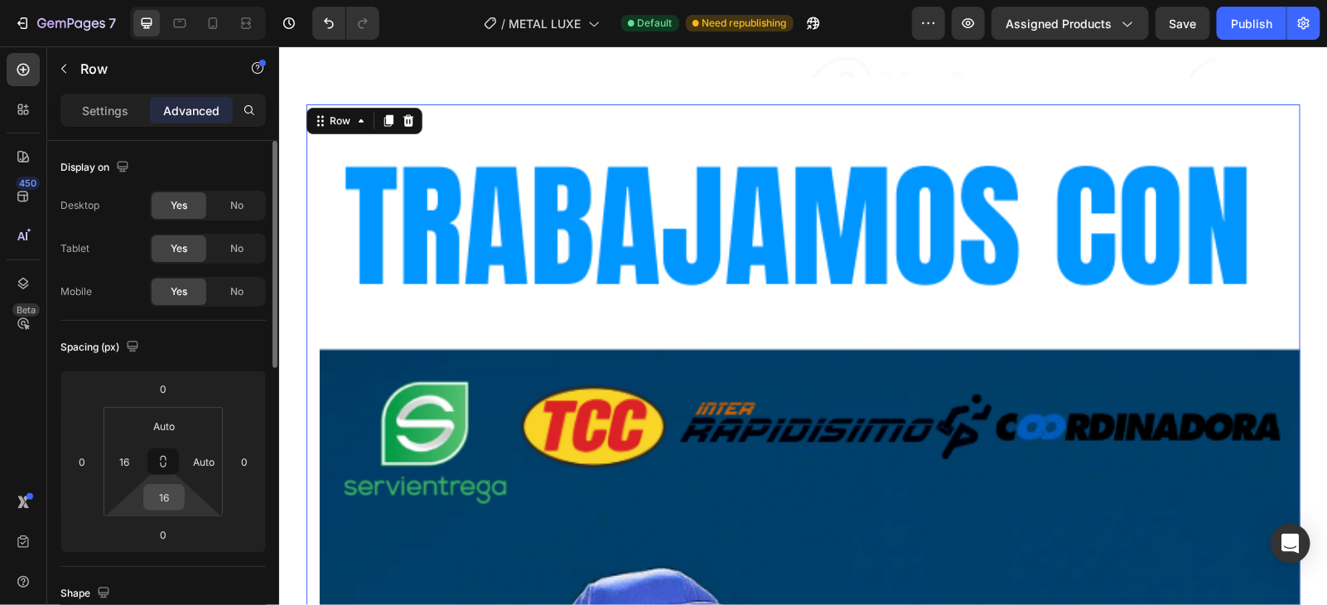
click at [173, 493] on input "16" at bounding box center [163, 497] width 33 height 25
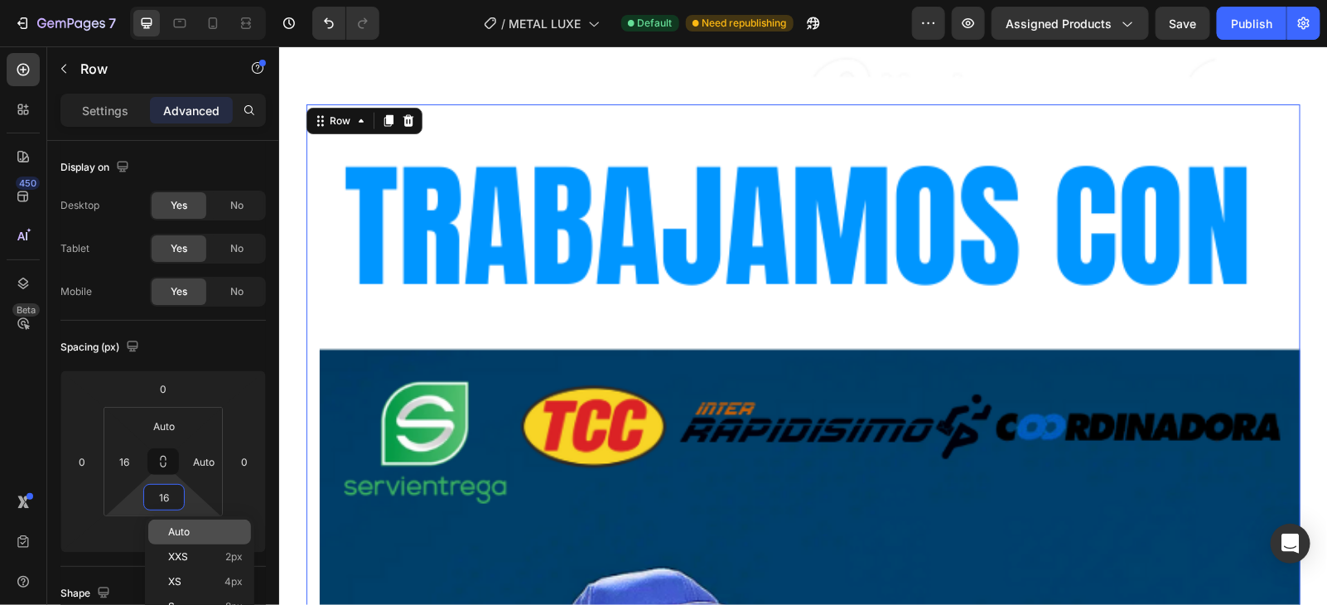
click at [176, 524] on div "Auto" at bounding box center [199, 532] width 103 height 25
type input "Auto"
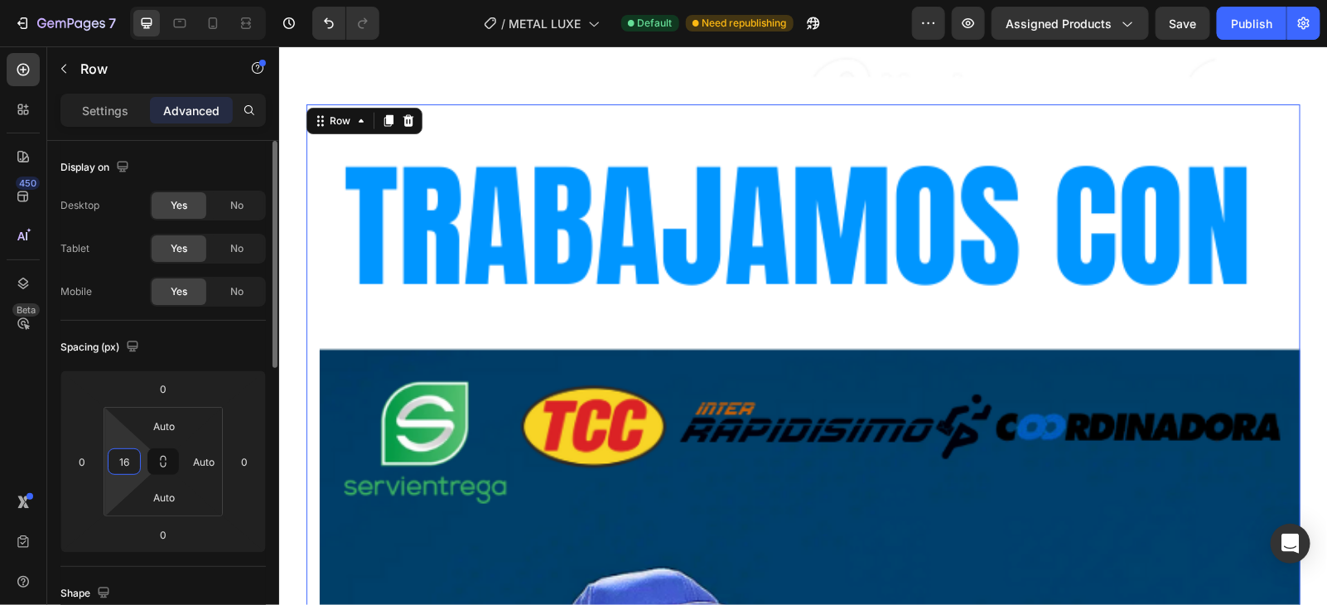
click at [133, 471] on input "16" at bounding box center [124, 461] width 25 height 25
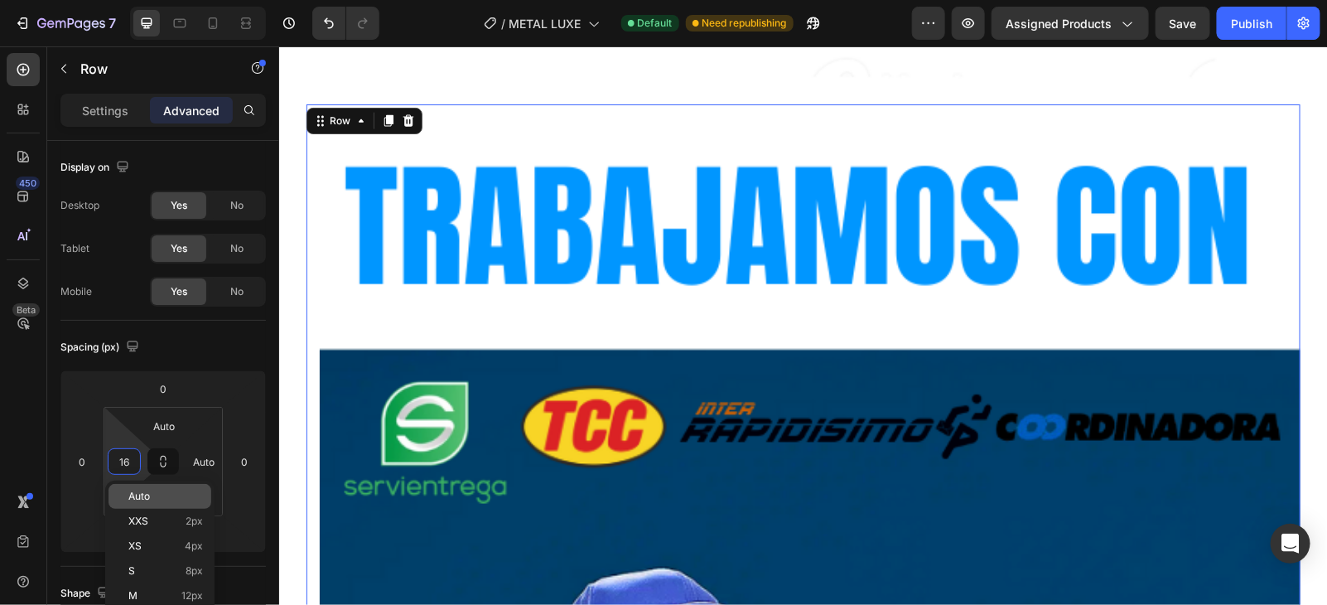
click at [138, 495] on span "Auto" at bounding box center [139, 497] width 22 height 12
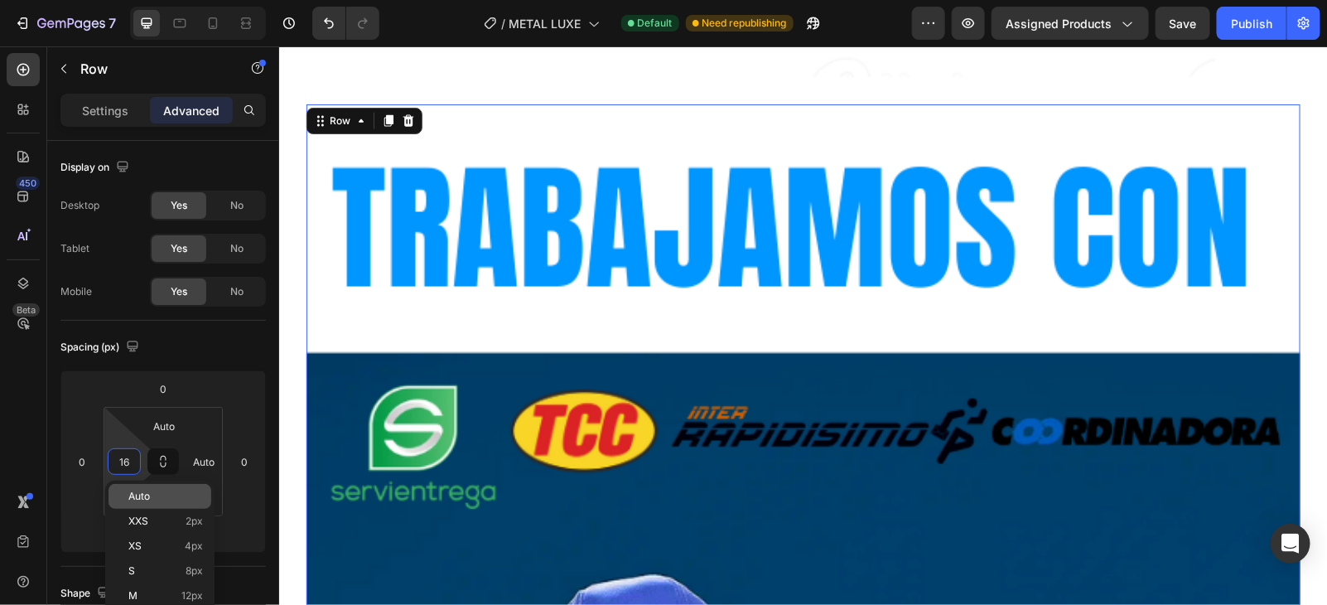
type input "Auto"
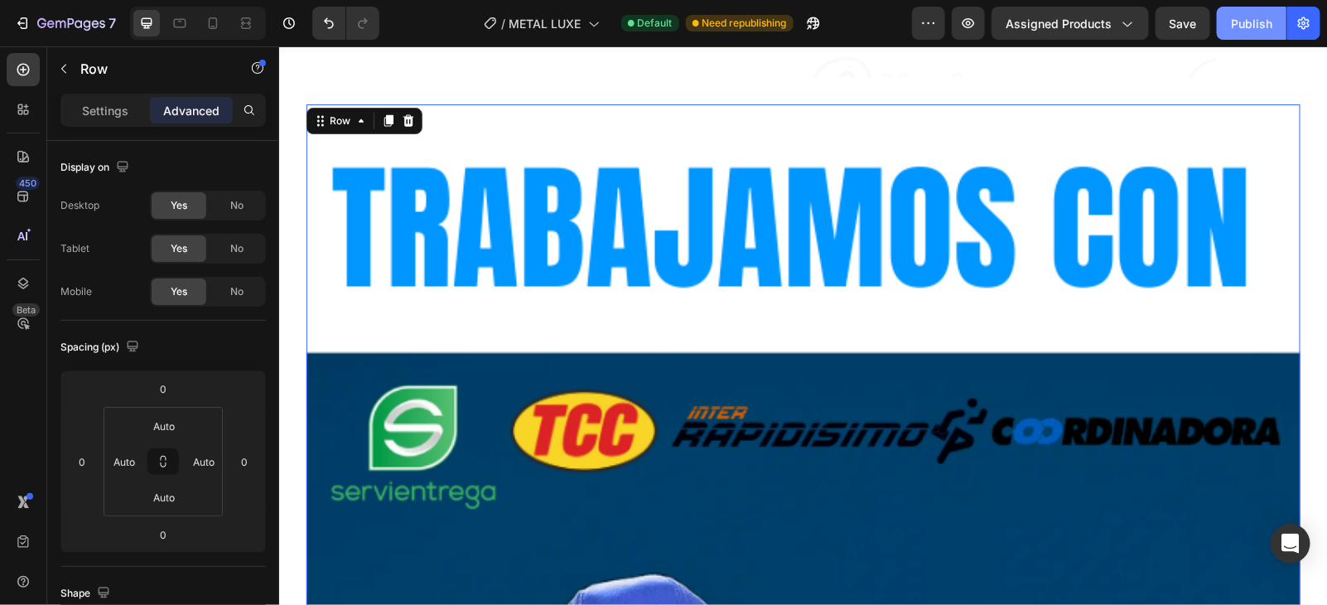
click at [1236, 27] on div "Publish" at bounding box center [1251, 23] width 41 height 17
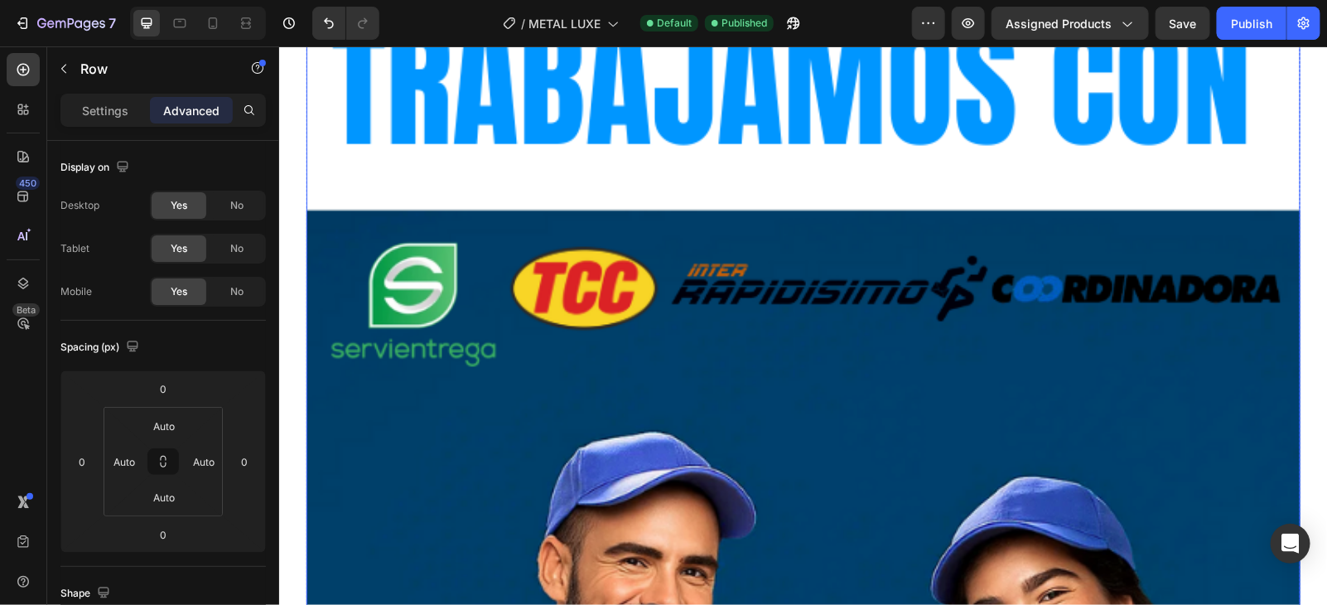
scroll to position [14915, 0]
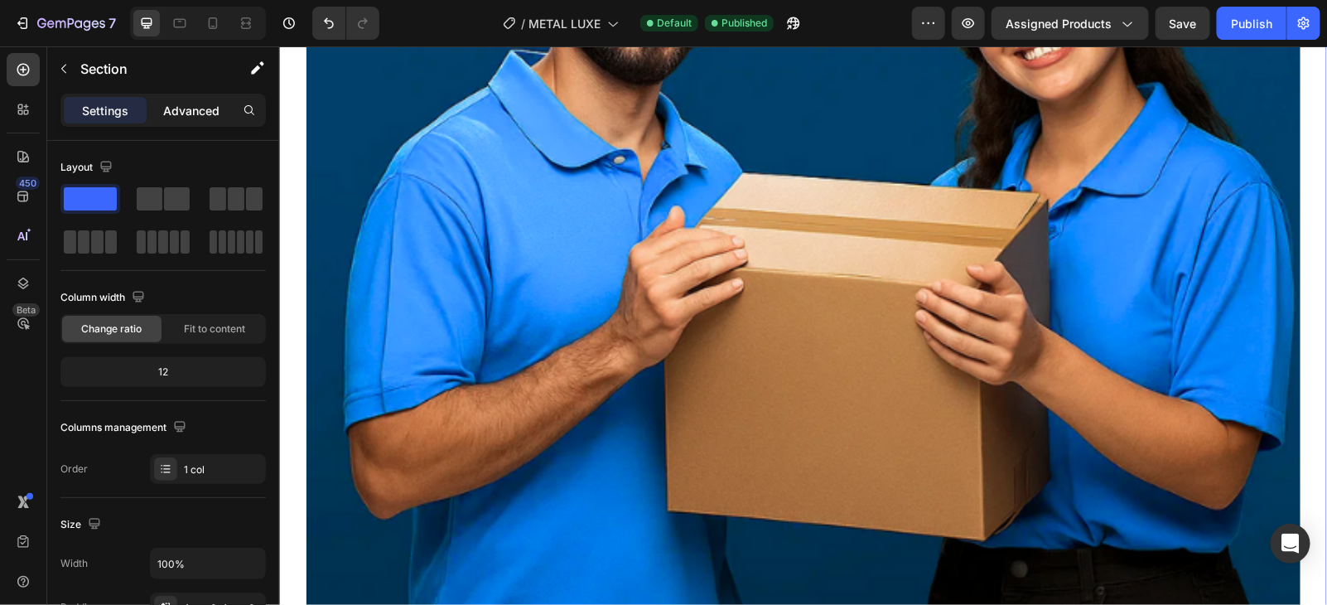
click at [206, 119] on div "Advanced" at bounding box center [191, 110] width 83 height 27
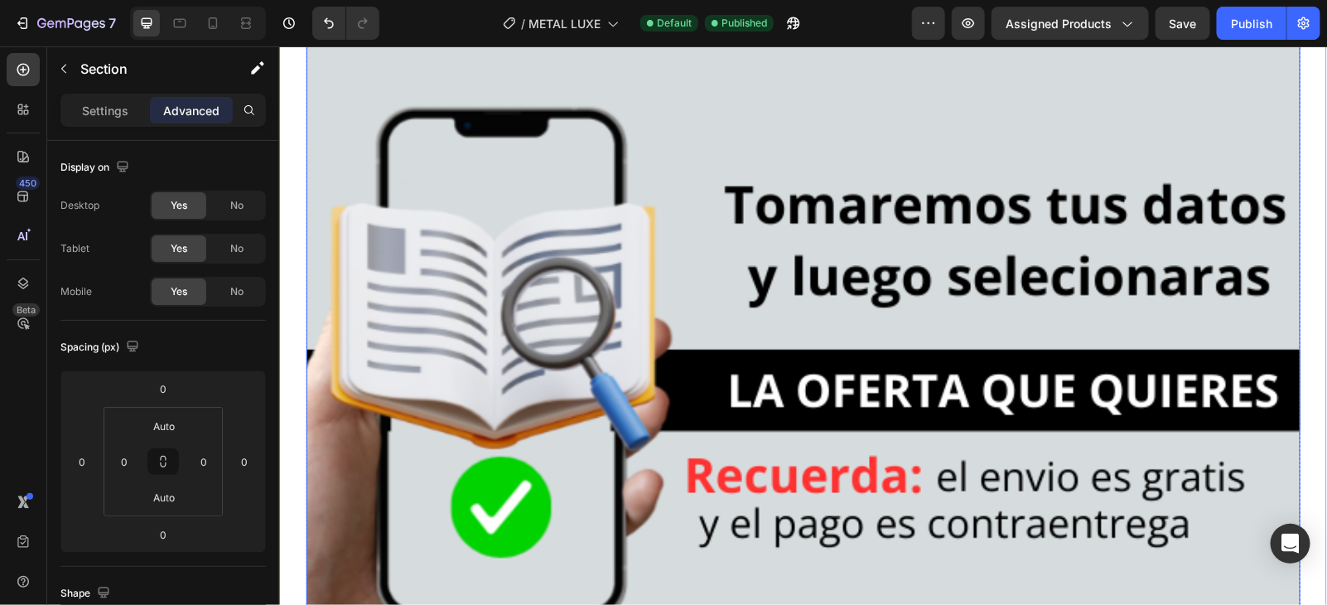
scroll to position [15848, 0]
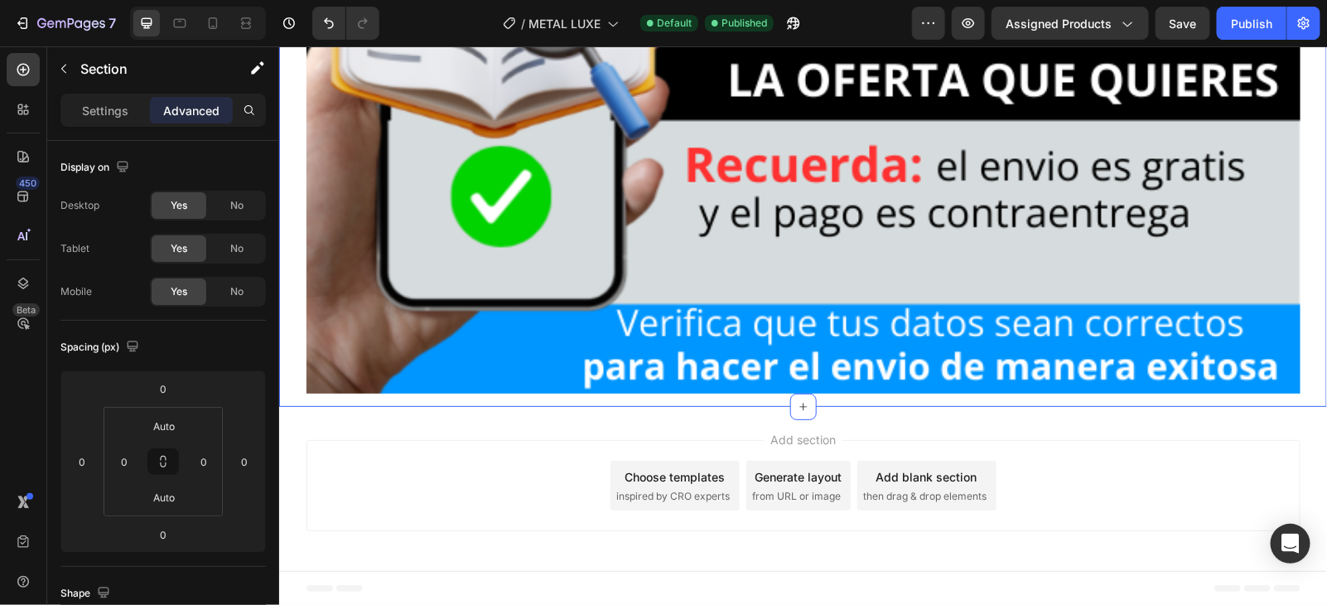
click at [81, 75] on p "Section" at bounding box center [148, 69] width 136 height 20
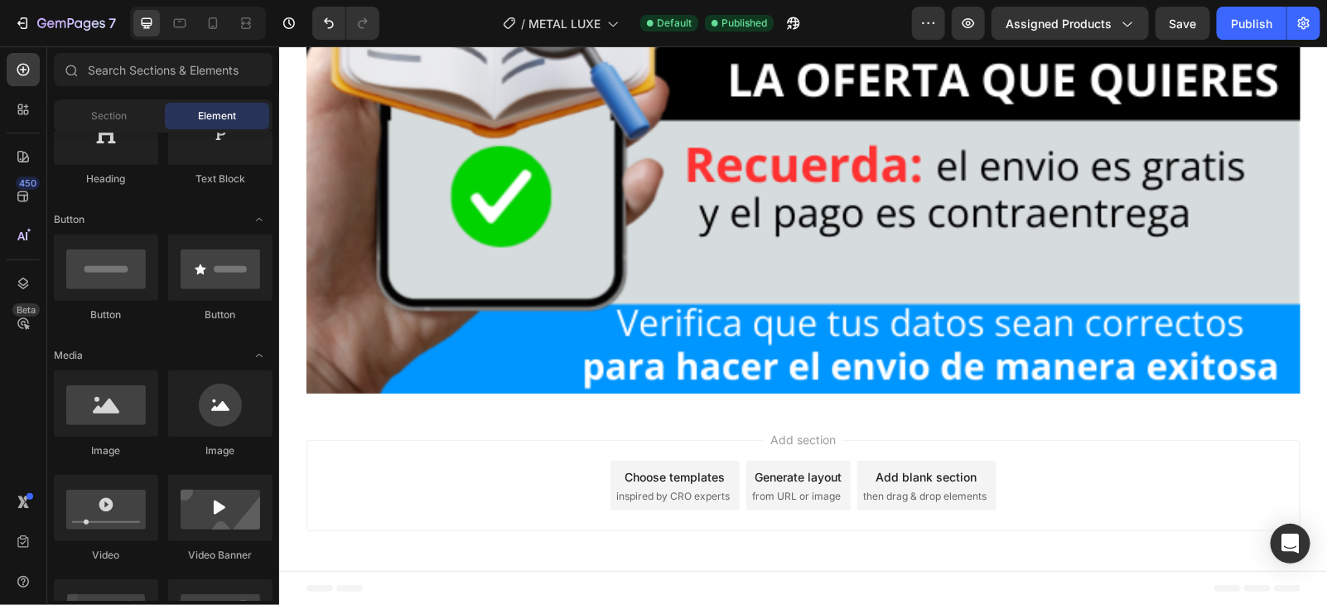
scroll to position [0, 0]
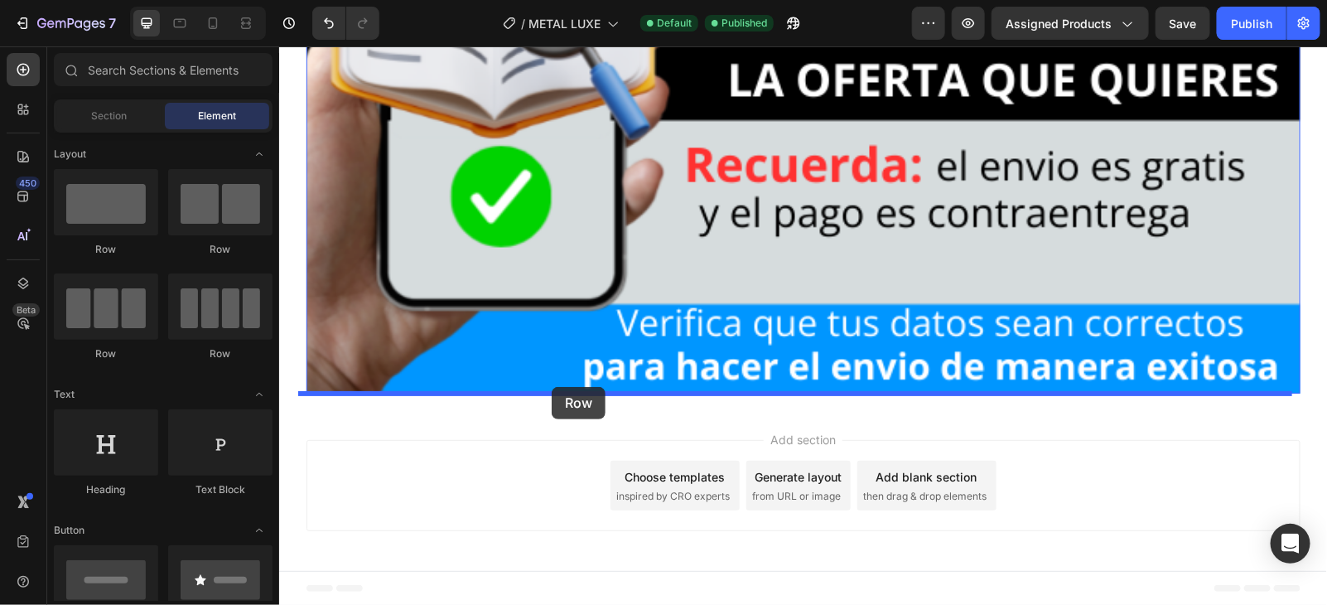
drag, startPoint x: 391, startPoint y: 273, endPoint x: 551, endPoint y: 386, distance: 195.6
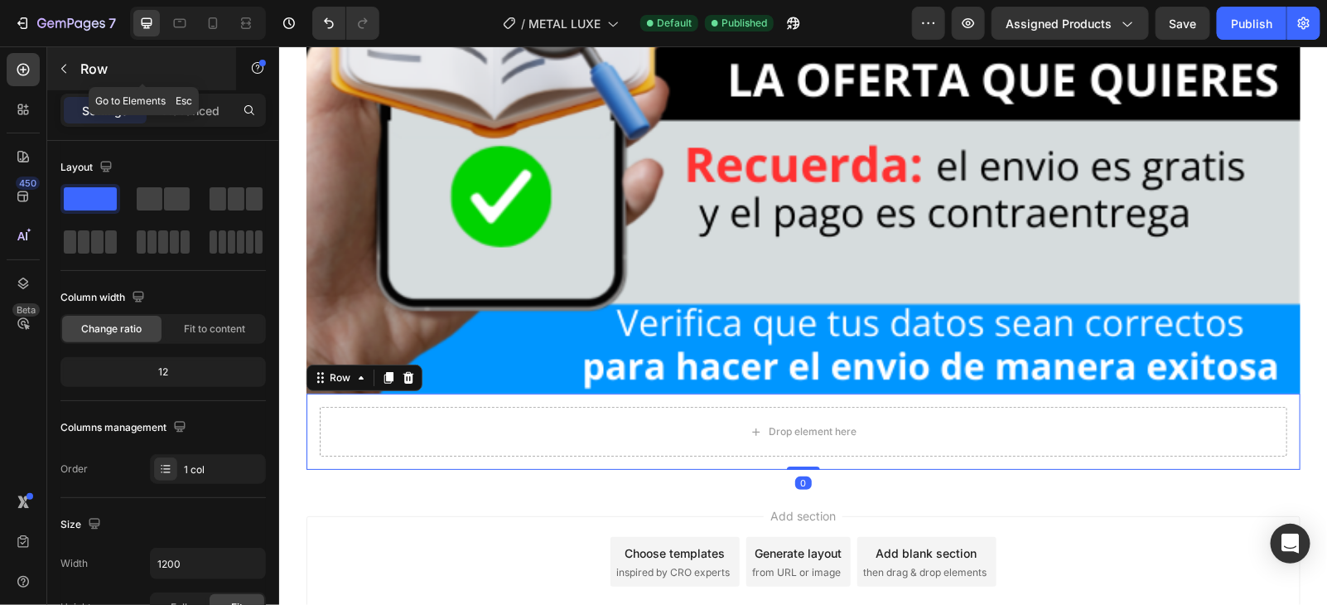
click at [94, 60] on p "Row" at bounding box center [150, 69] width 141 height 20
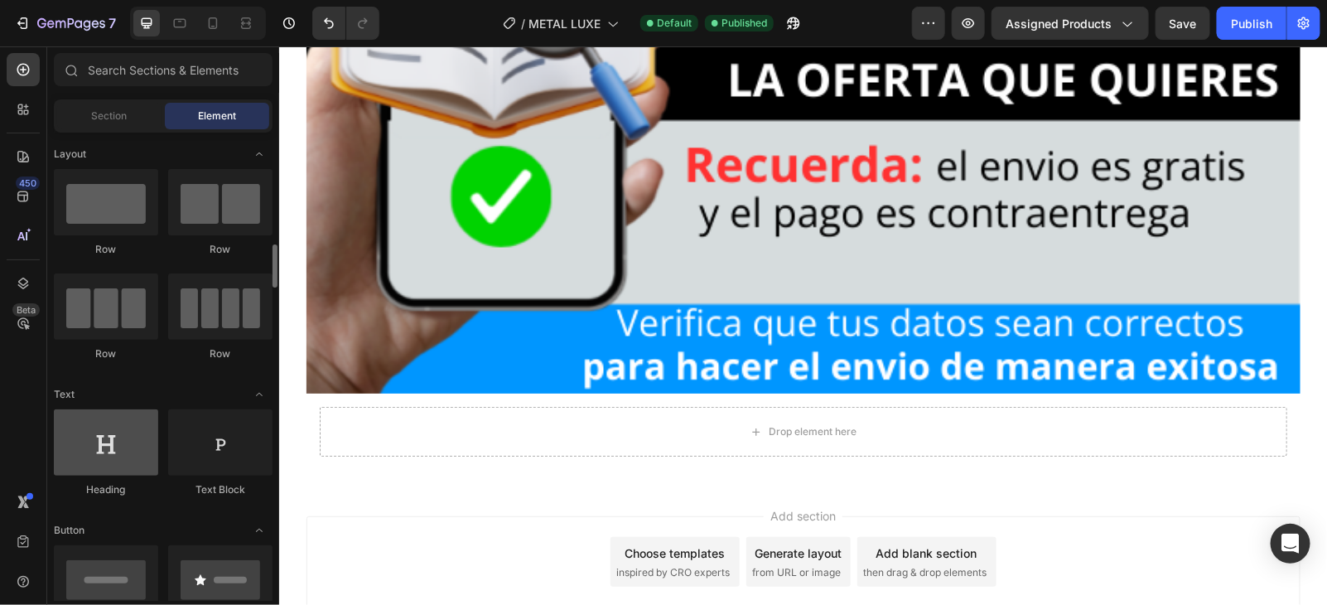
scroll to position [206, 0]
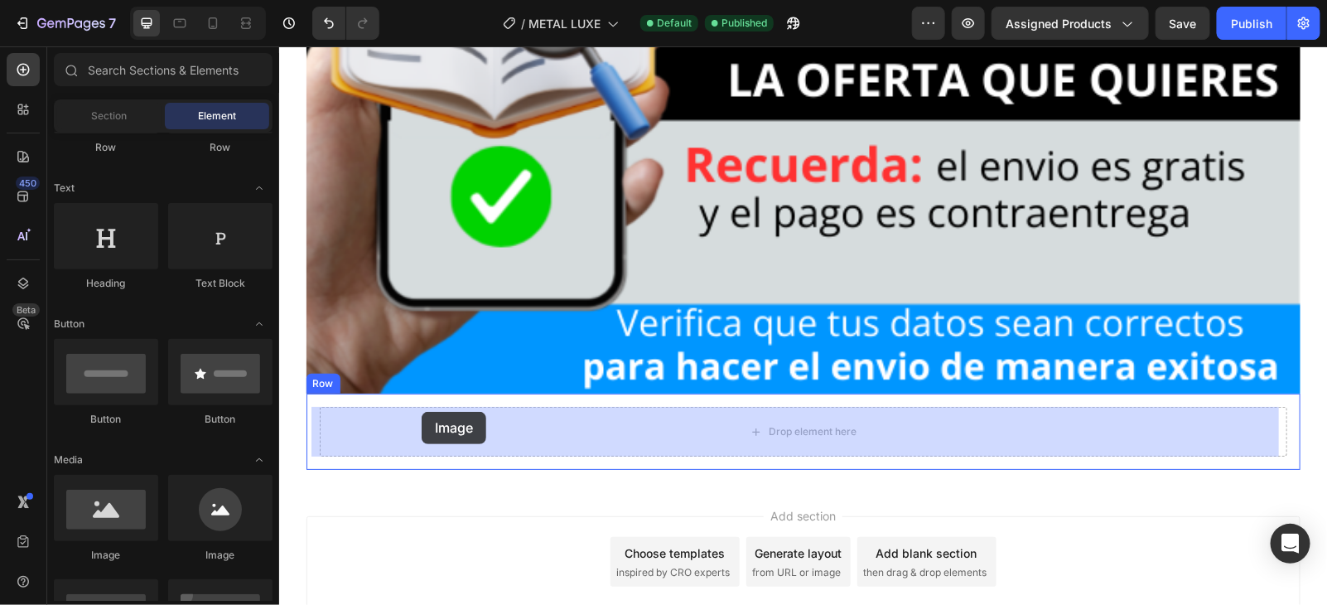
drag, startPoint x: 386, startPoint y: 549, endPoint x: 421, endPoint y: 411, distance: 141.9
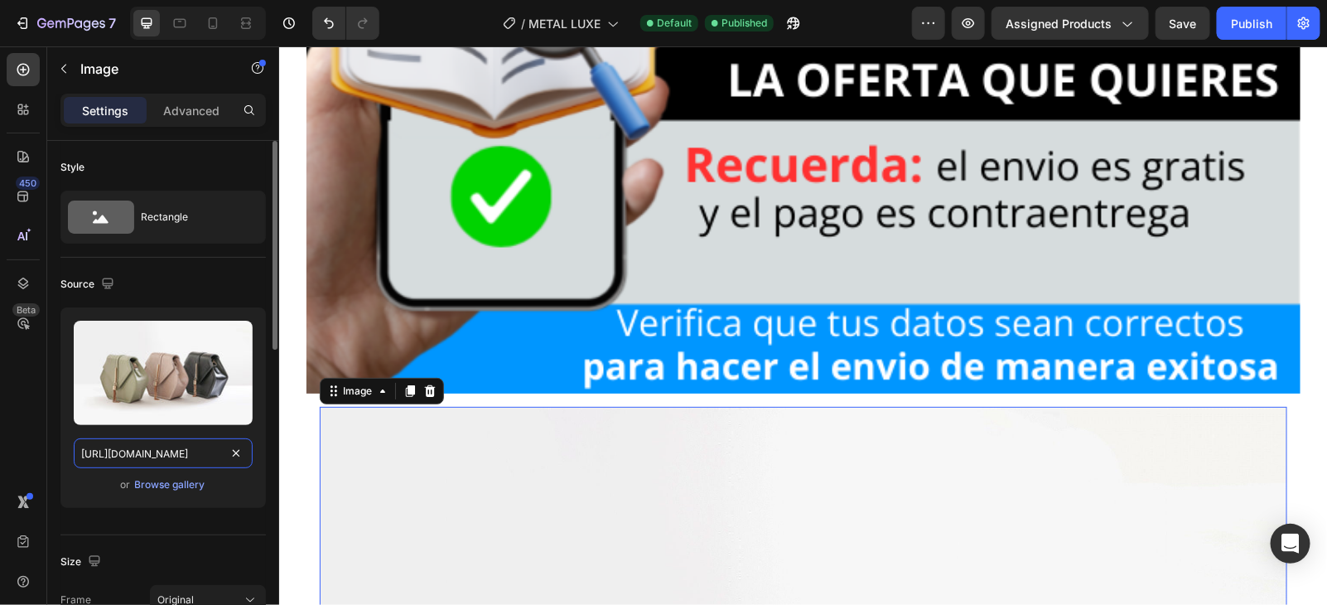
click at [241, 441] on input "[URL][DOMAIN_NAME]" at bounding box center [163, 453] width 179 height 30
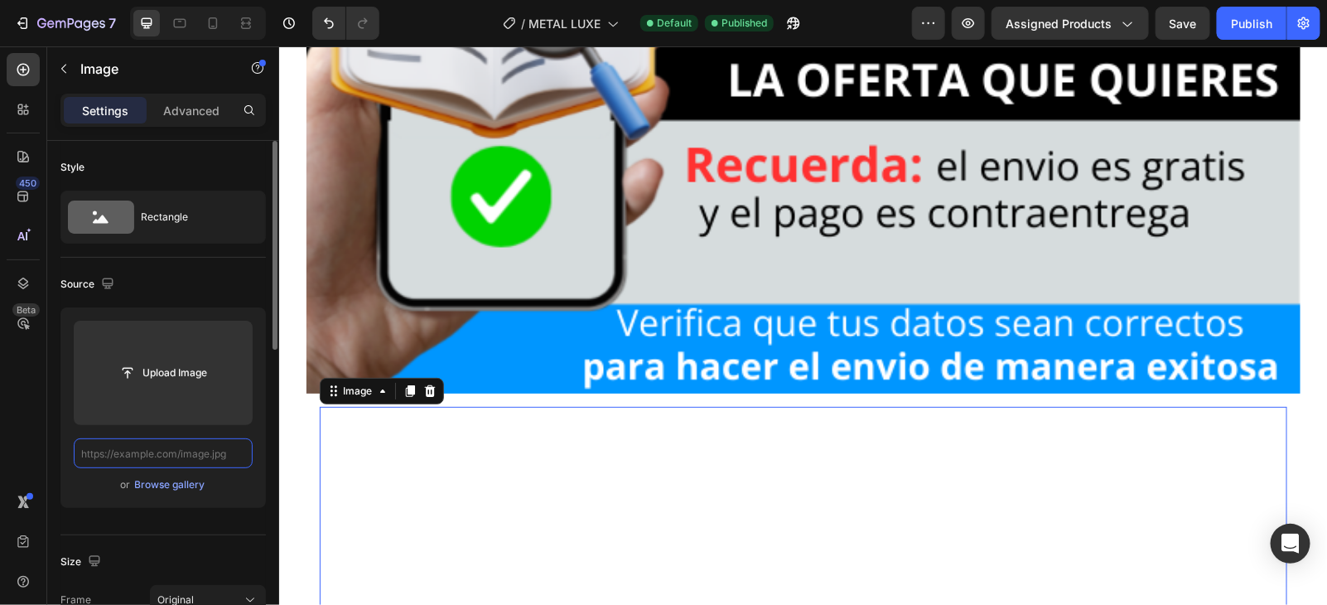
paste input "[URL][DOMAIN_NAME]"
type input "[URL][DOMAIN_NAME]"
paste input "[URL][DOMAIN_NAME]"
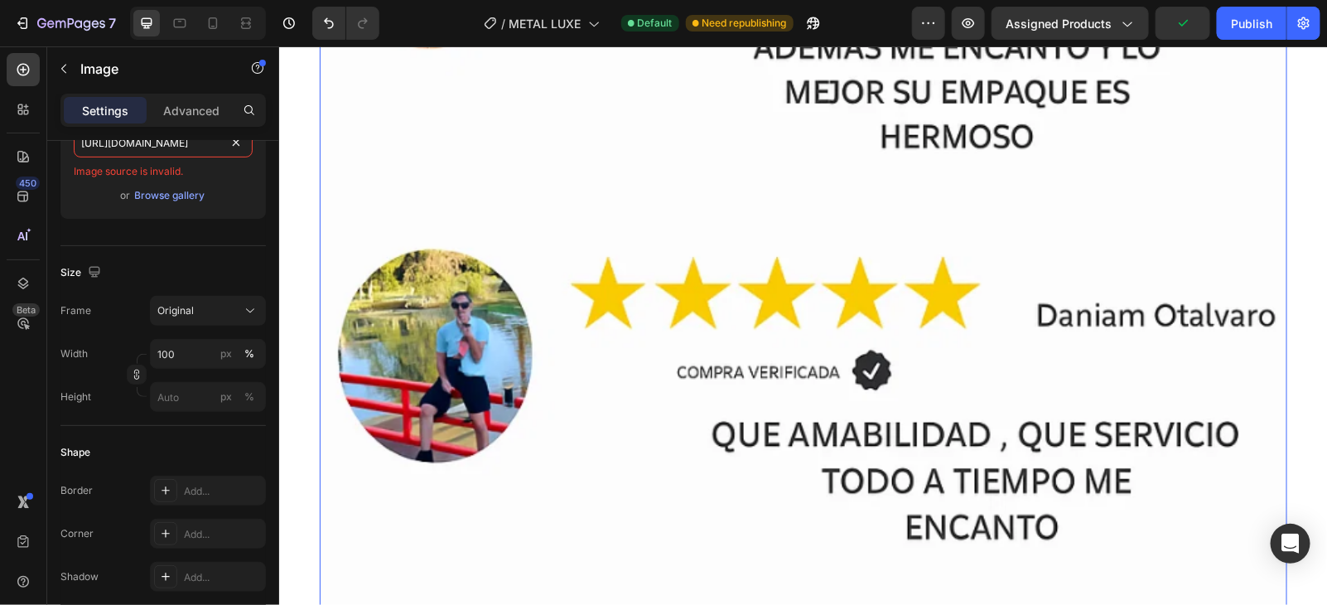
scroll to position [16676, 0]
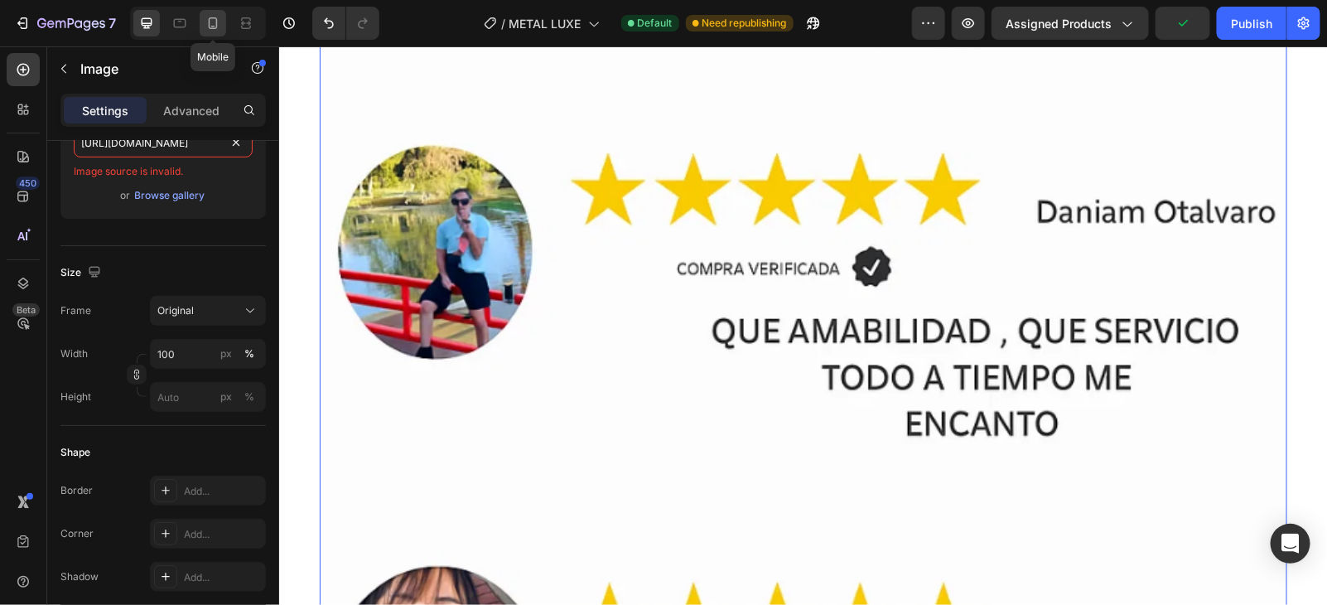
type input "[URL][DOMAIN_NAME]"
click at [217, 31] on icon at bounding box center [213, 23] width 17 height 17
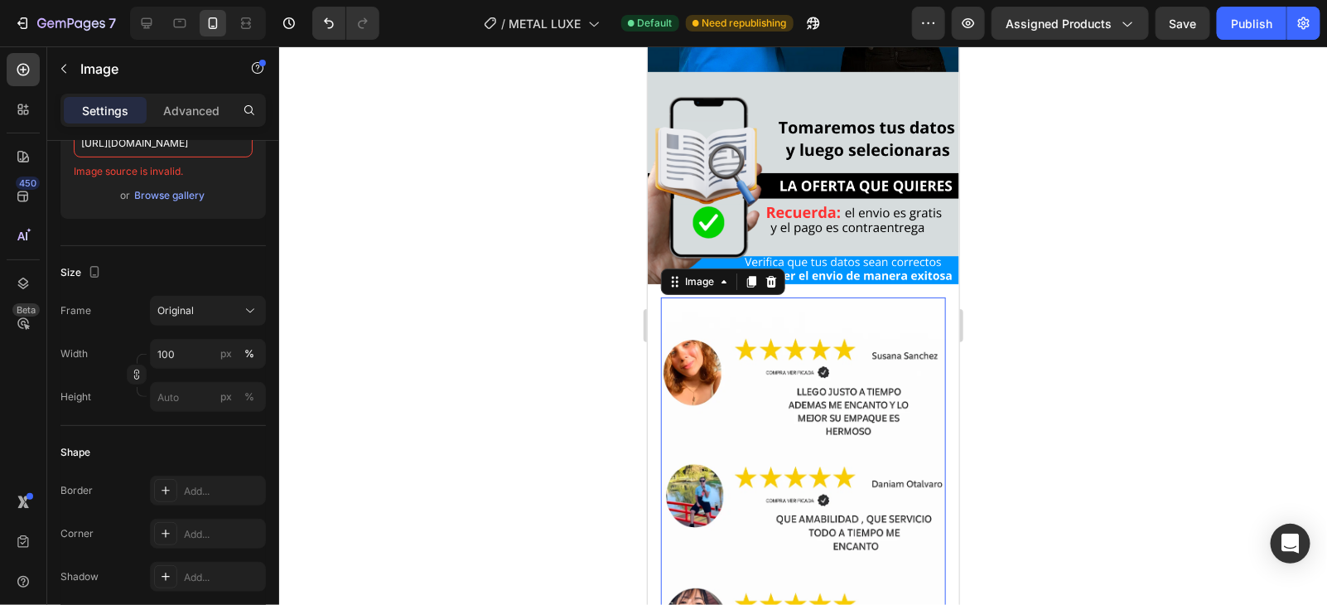
scroll to position [7669, 0]
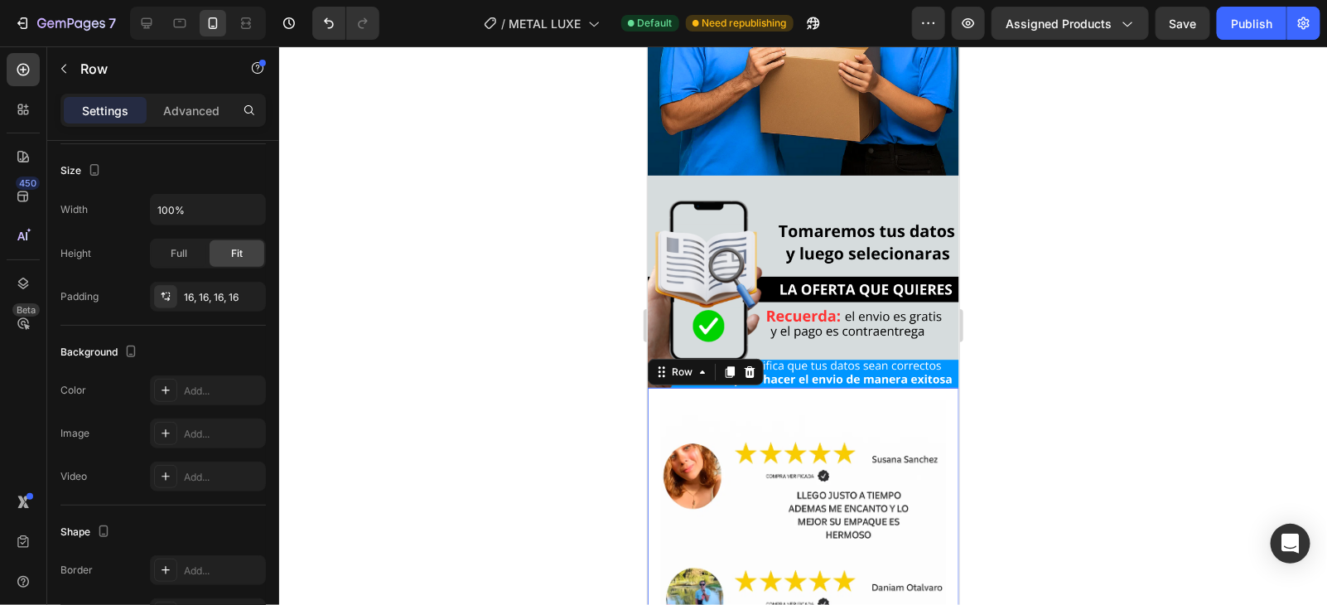
scroll to position [0, 0]
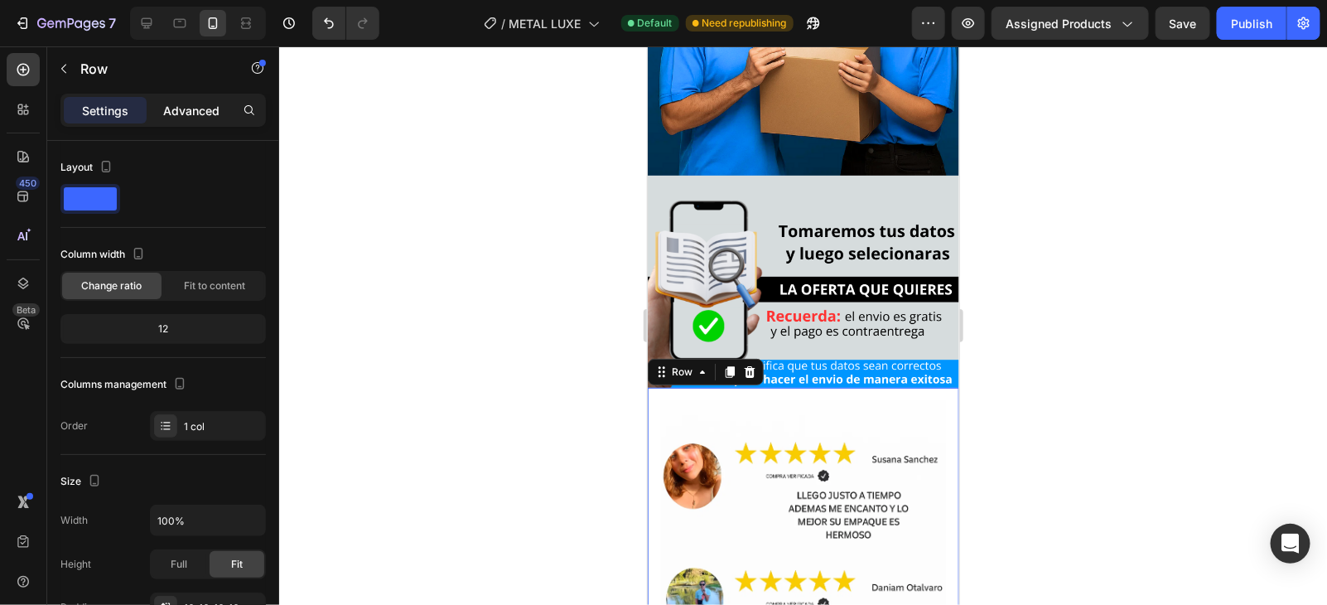
click at [196, 114] on p "Advanced" at bounding box center [191, 110] width 56 height 17
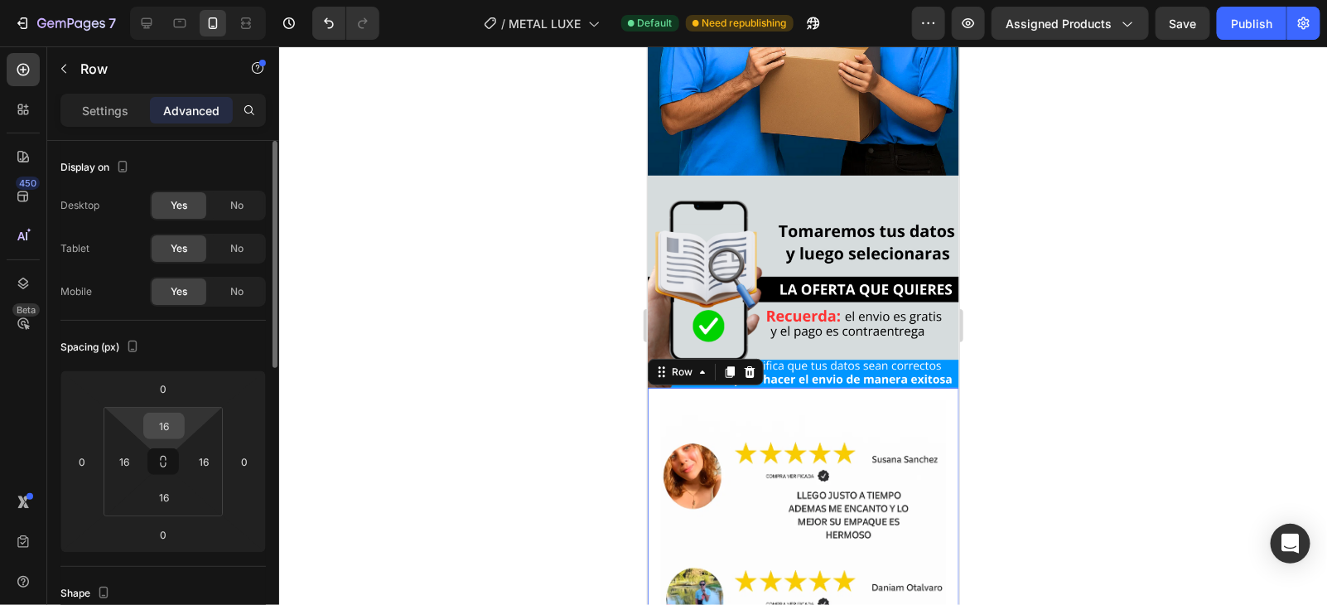
click at [164, 419] on input "16" at bounding box center [163, 425] width 33 height 25
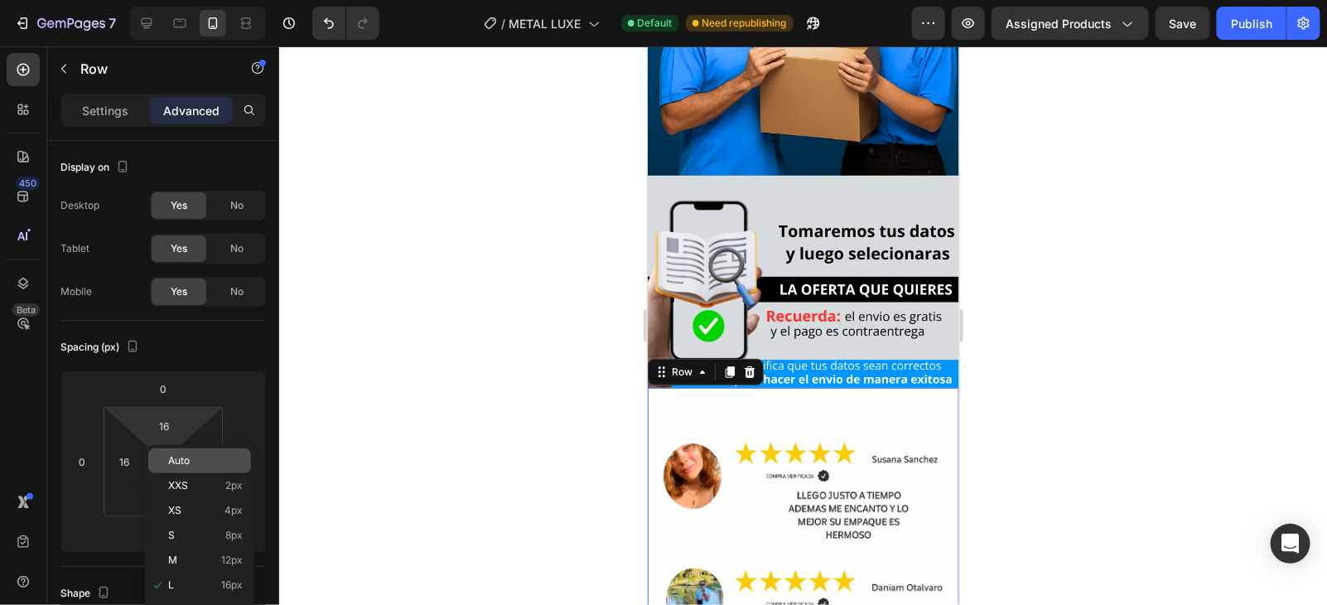
click at [185, 453] on div "Auto" at bounding box center [199, 460] width 103 height 25
type input "Auto"
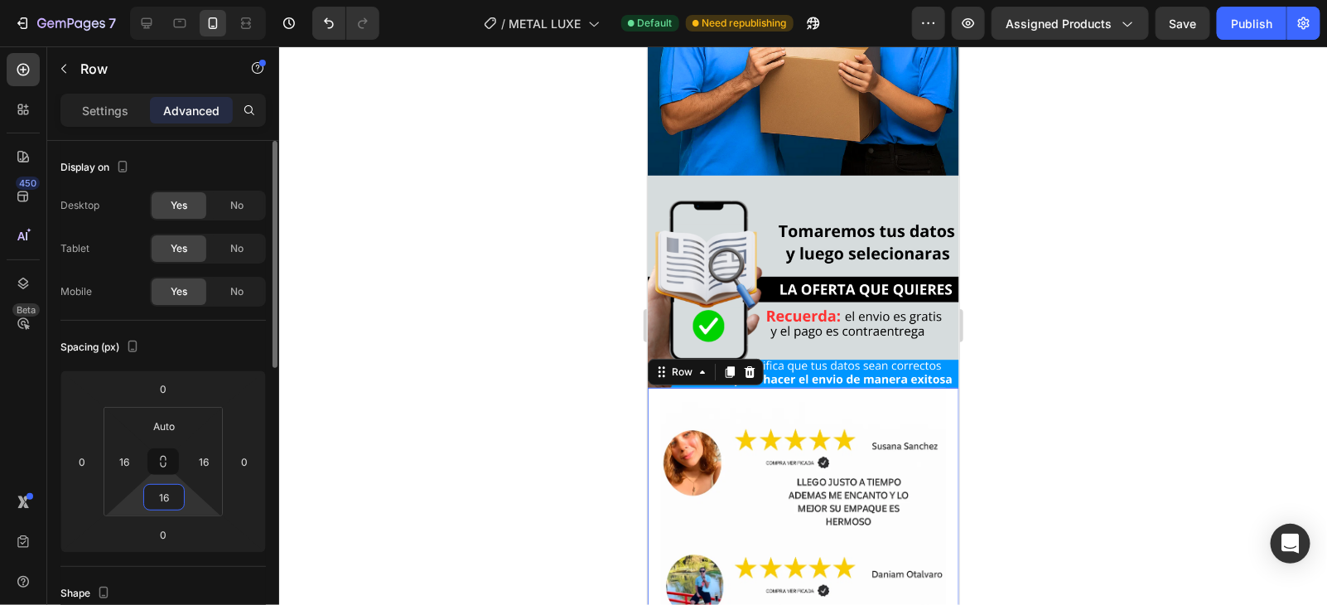
click at [162, 493] on input "16" at bounding box center [163, 497] width 33 height 25
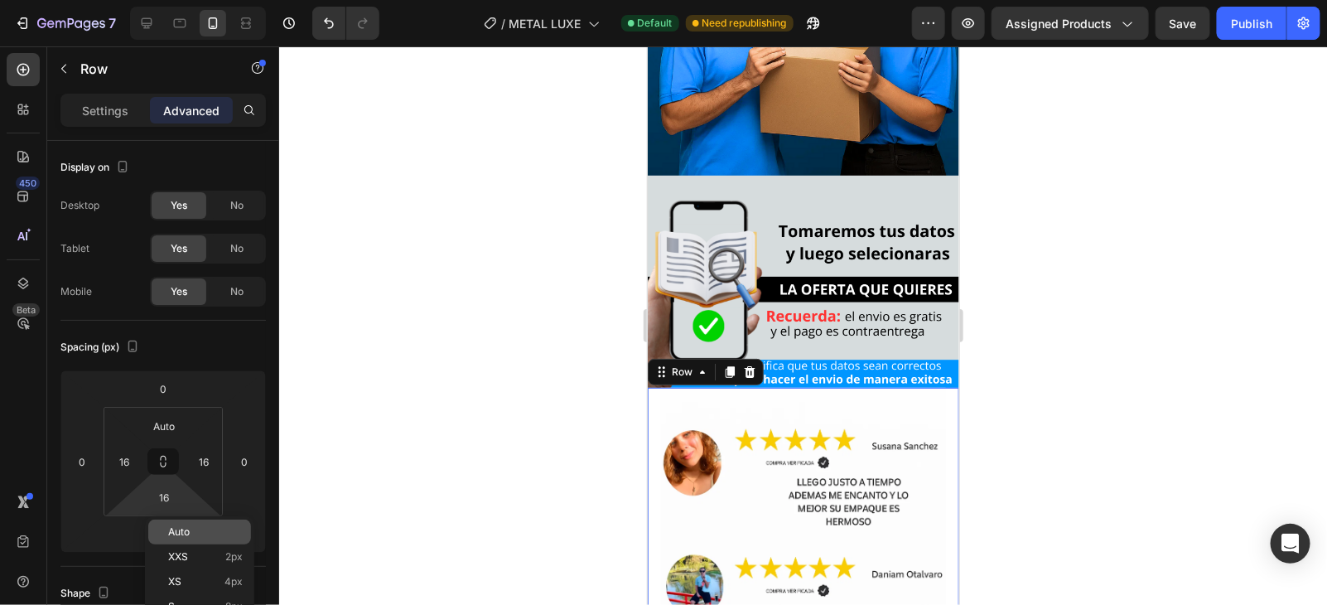
click at [194, 527] on p "Auto" at bounding box center [205, 532] width 75 height 12
type input "Auto"
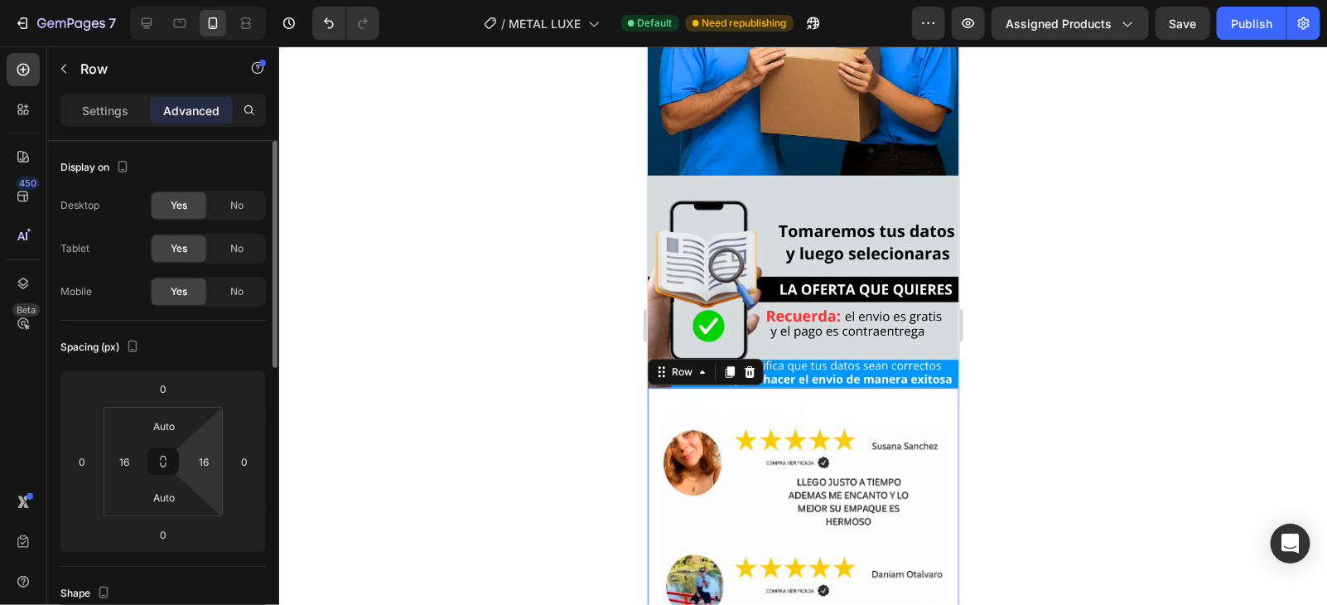
click at [204, 0] on html "7 / METAL LUXE Default Need republishing Preview Assigned Products Save Publish…" at bounding box center [663, 0] width 1327 height 0
click at [208, 472] on input "16" at bounding box center [203, 461] width 25 height 25
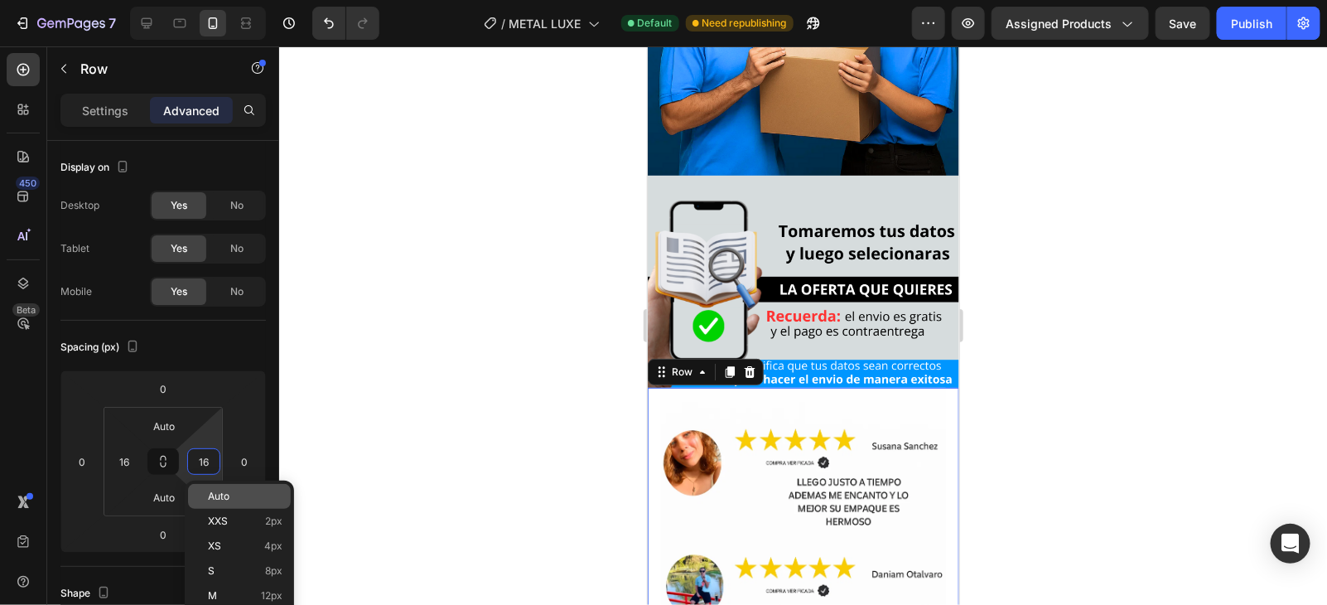
click at [224, 497] on span "Auto" at bounding box center [219, 497] width 22 height 12
type input "Auto"
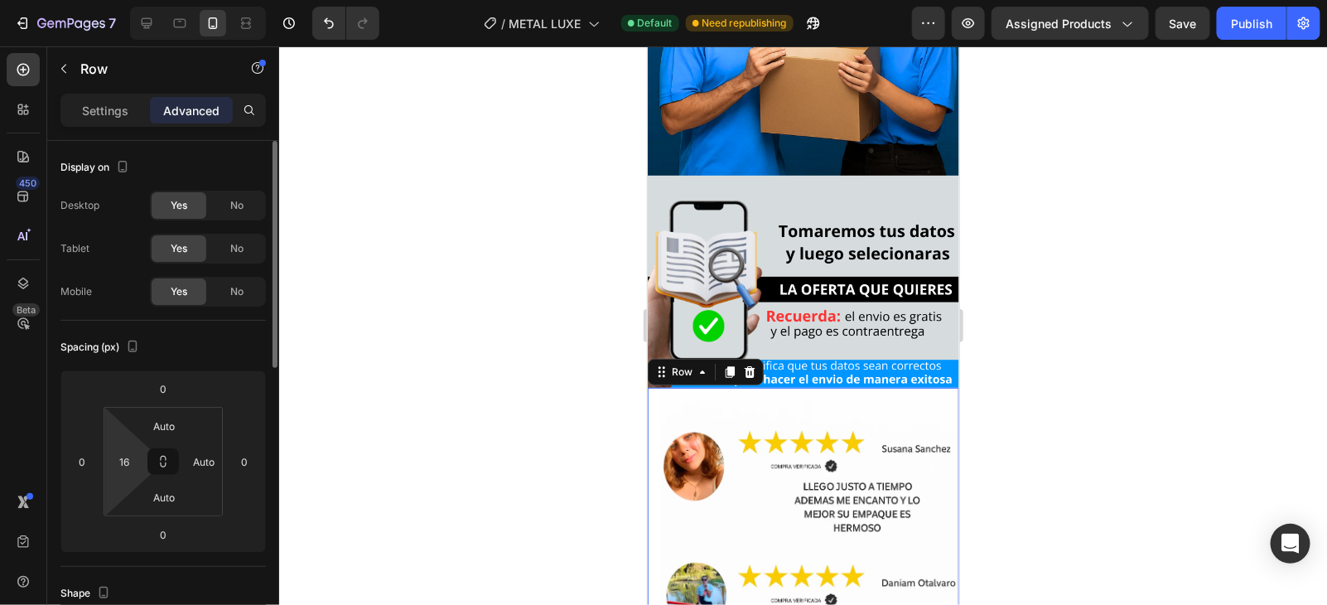
click at [145, 0] on html "7 / METAL LUXE Default Need republishing Preview Assigned Products Save Publish…" at bounding box center [663, 0] width 1327 height 0
click at [128, 459] on input "16" at bounding box center [124, 461] width 25 height 25
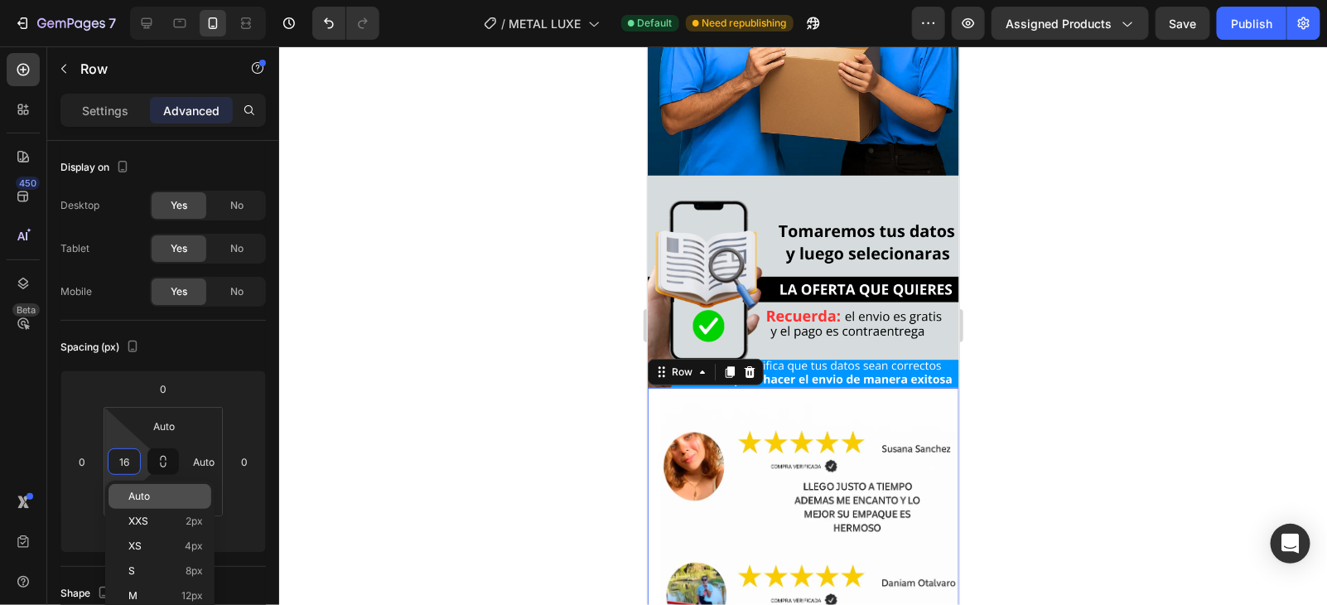
click at [159, 487] on div "Auto" at bounding box center [160, 496] width 103 height 25
type input "Auto"
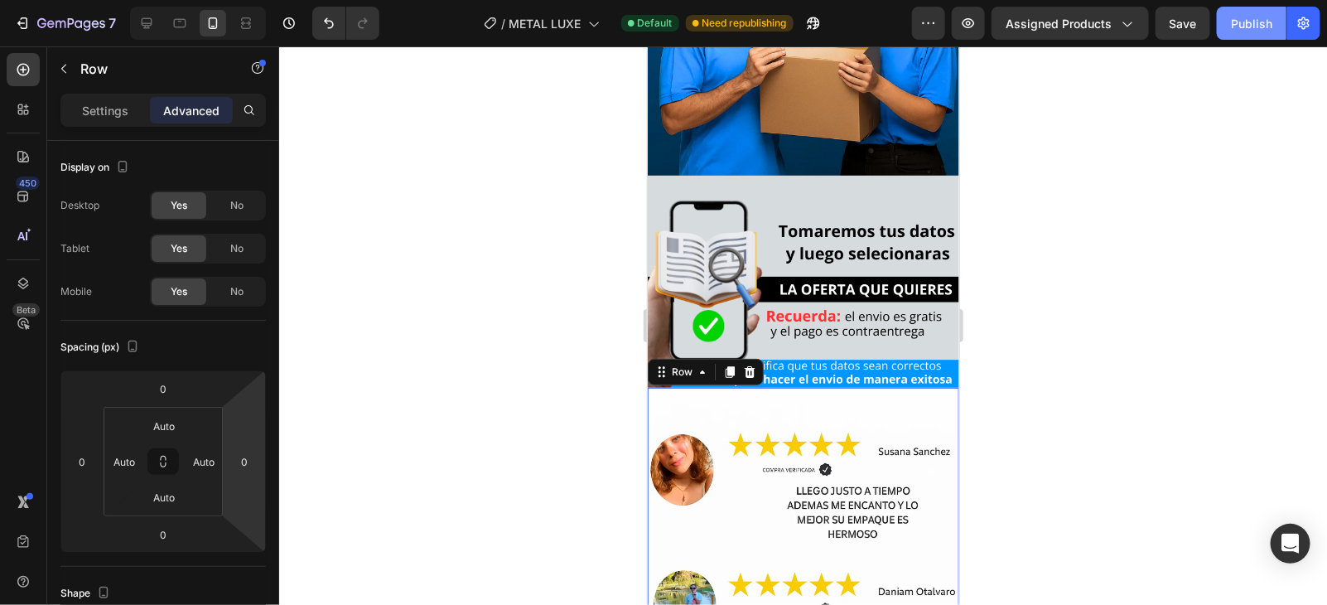
click at [1255, 23] on div "Publish" at bounding box center [1251, 23] width 41 height 17
